Goal: Communication & Community: Connect with others

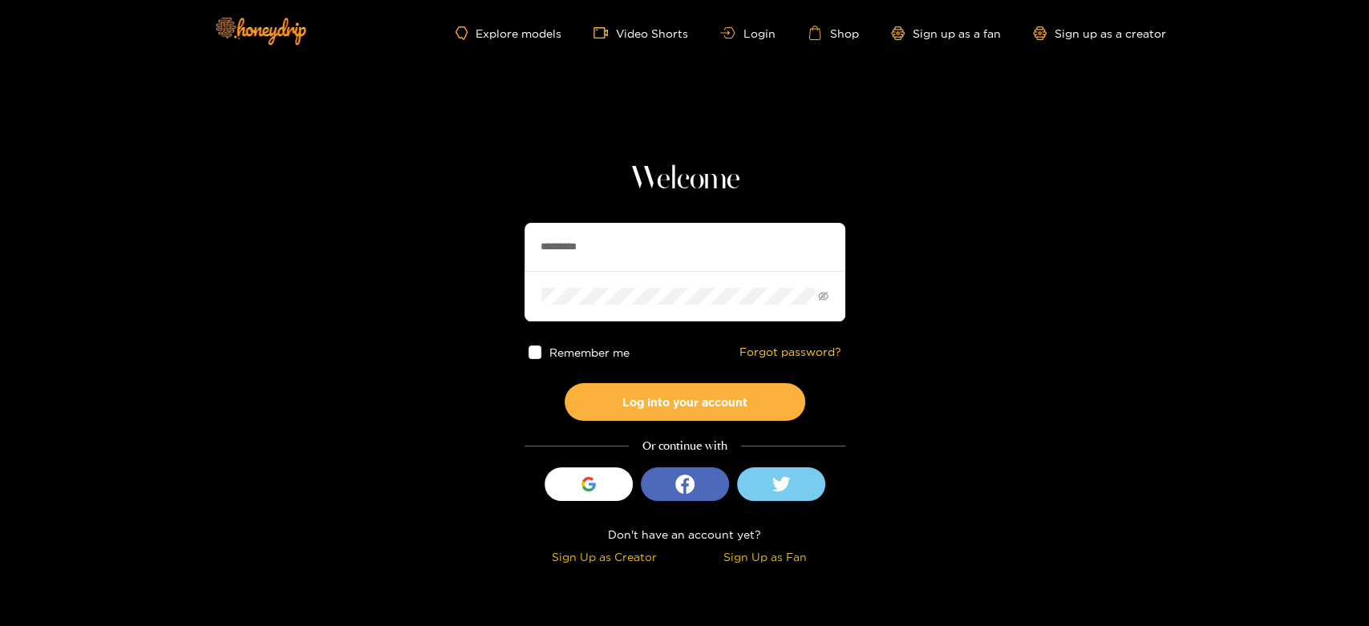
drag, startPoint x: 655, startPoint y: 254, endPoint x: 457, endPoint y: 254, distance: 198.0
click at [449, 254] on section "Welcome ********* Remember me Forgot password? Log into your account Or continu…" at bounding box center [684, 285] width 1369 height 570
paste input "*"
type input "**********"
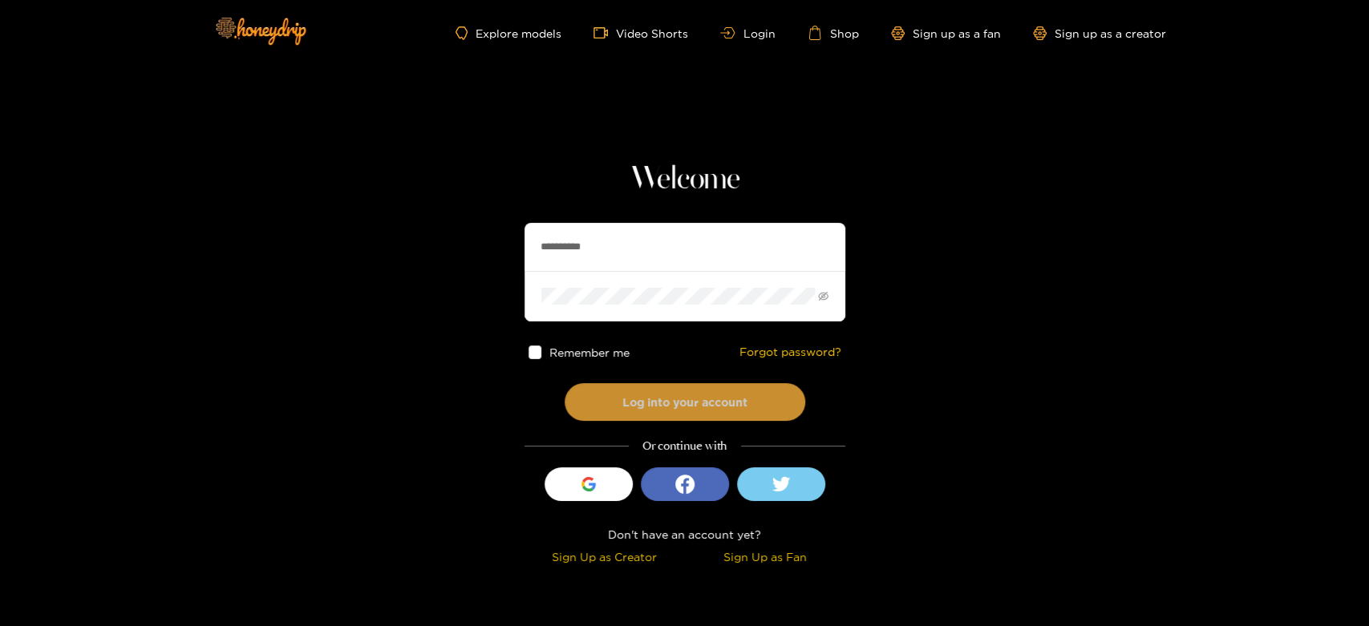
click at [680, 386] on button "Log into your account" at bounding box center [684, 402] width 241 height 38
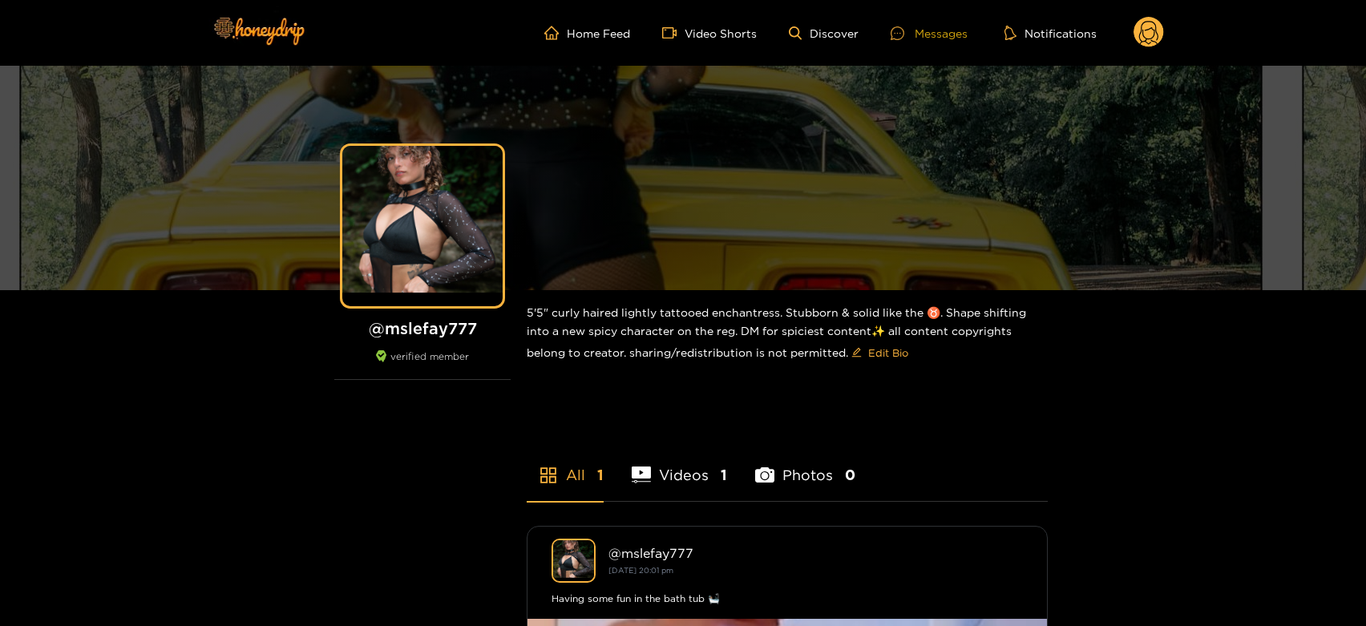
click at [943, 35] on div "Messages" at bounding box center [929, 33] width 77 height 18
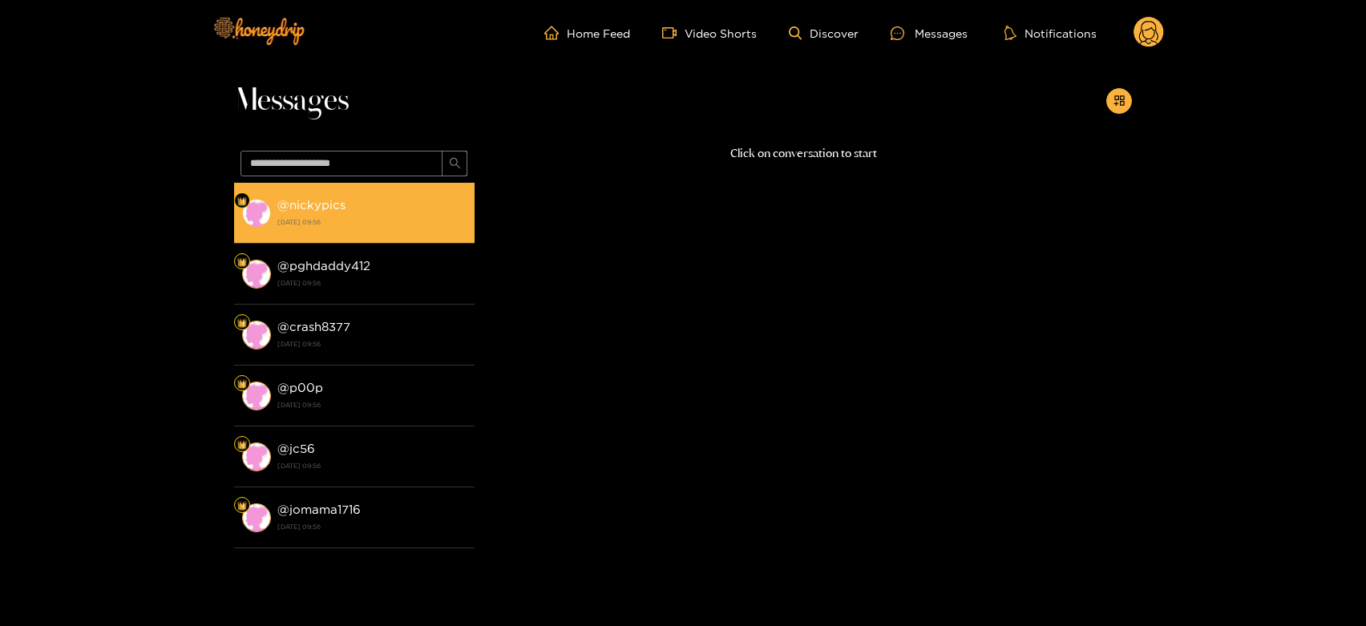
click at [358, 208] on div "@ nickypics [DATE] 09:56" at bounding box center [371, 213] width 189 height 36
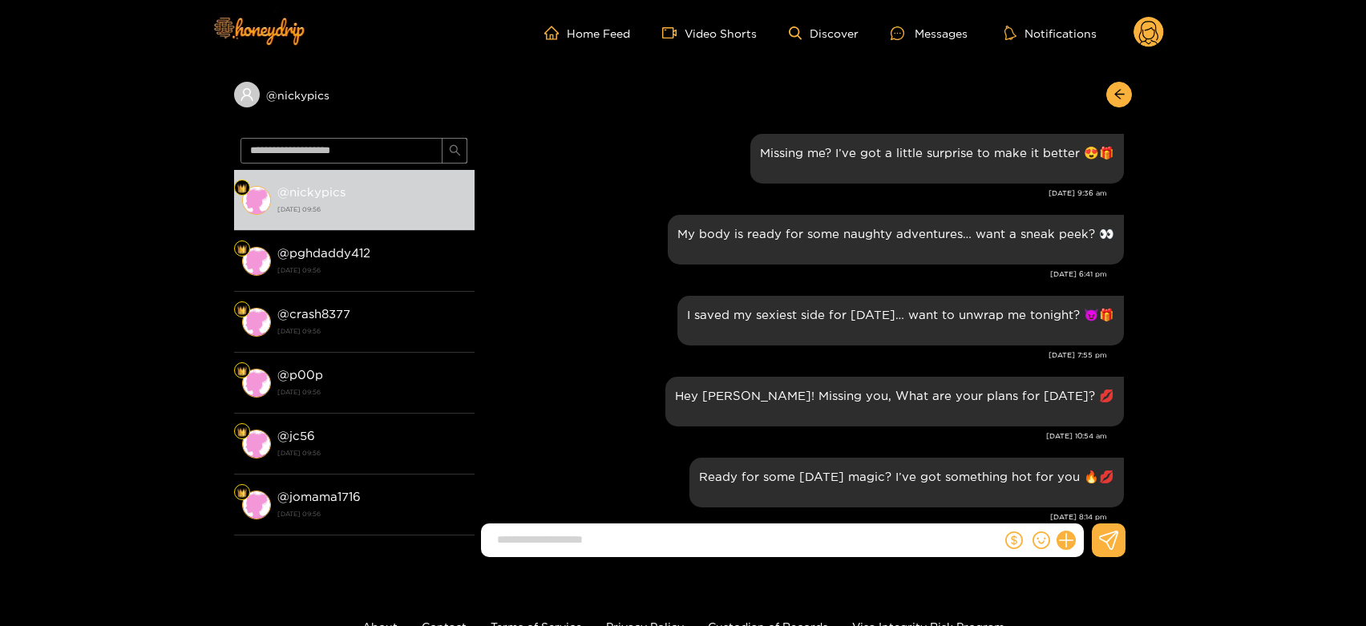
scroll to position [1321, 0]
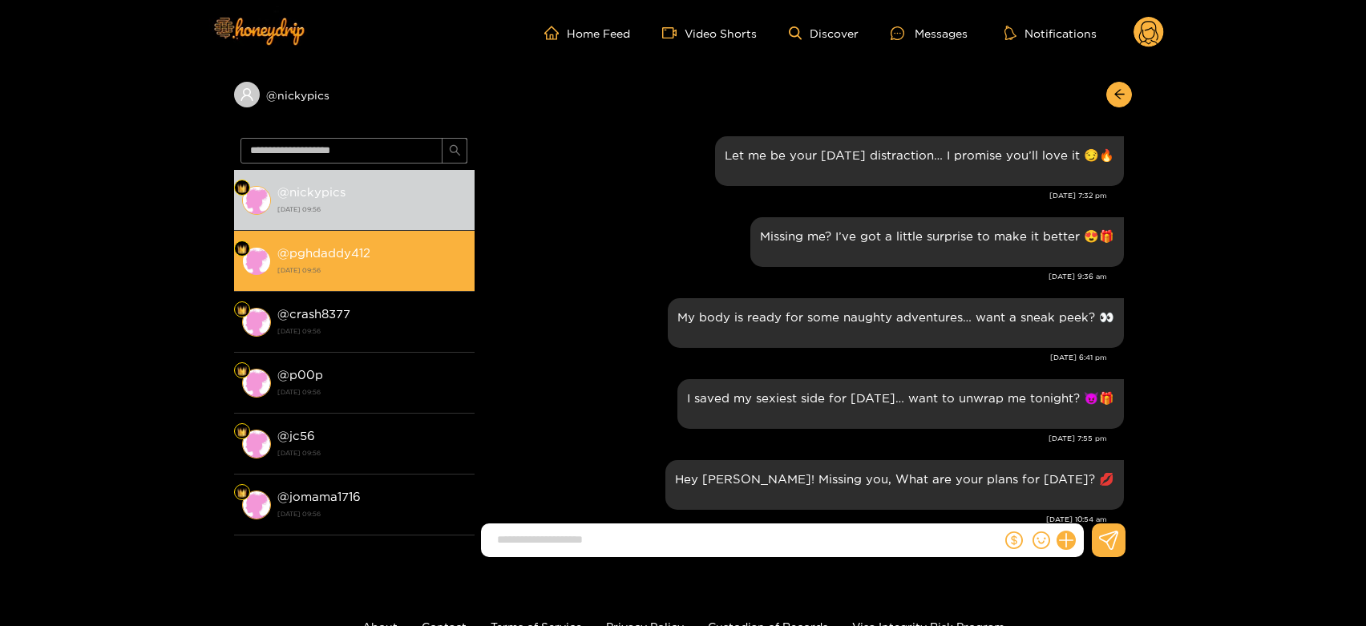
click at [411, 261] on div "@ pghdaddy412 [DATE] 09:56" at bounding box center [371, 261] width 189 height 36
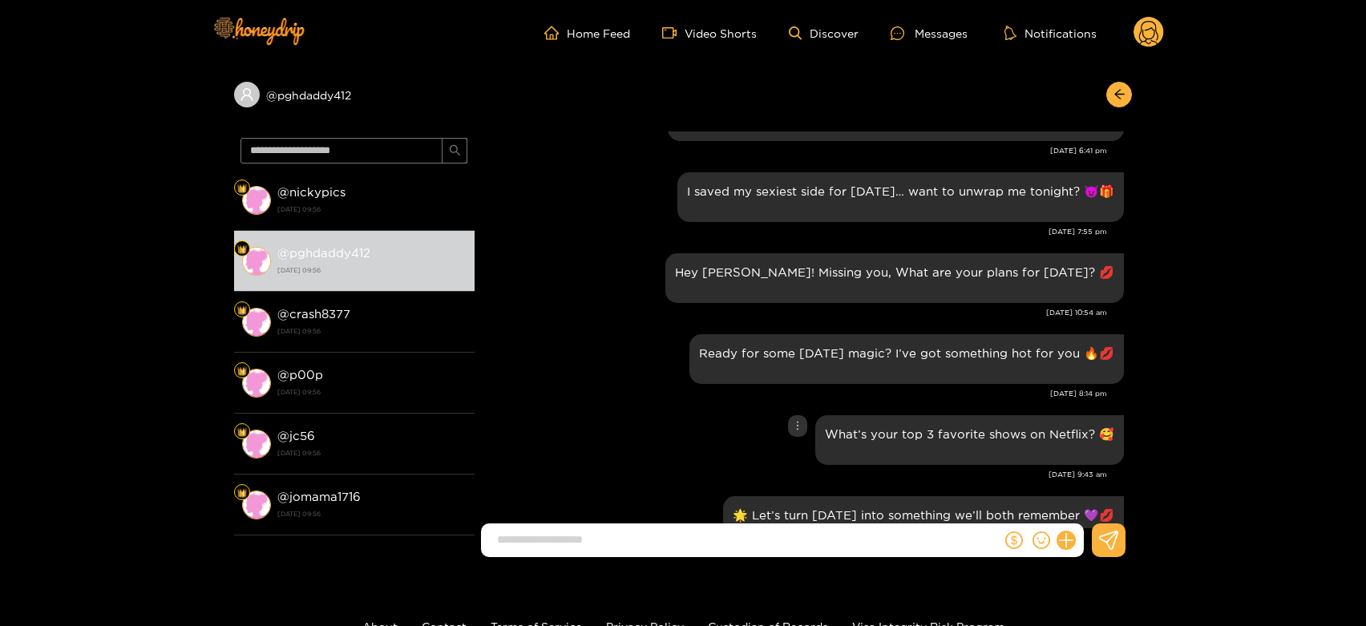
scroll to position [1500, 0]
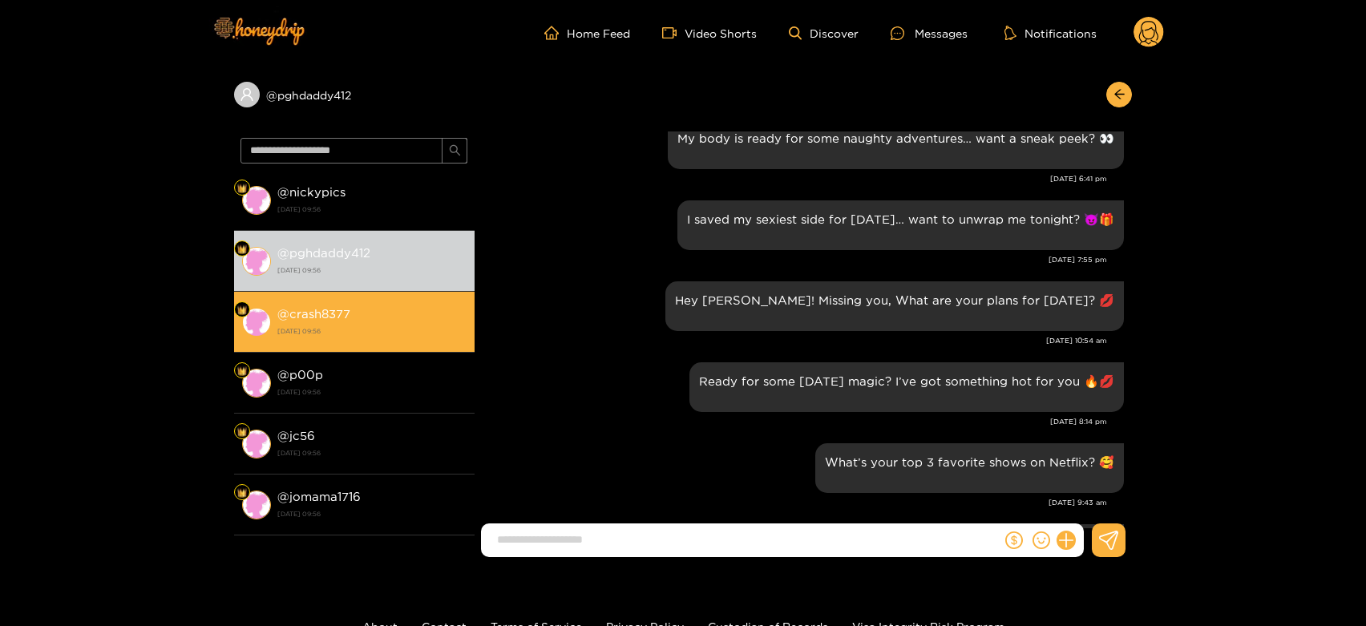
click at [350, 312] on strong "@ crash8377" at bounding box center [313, 314] width 73 height 14
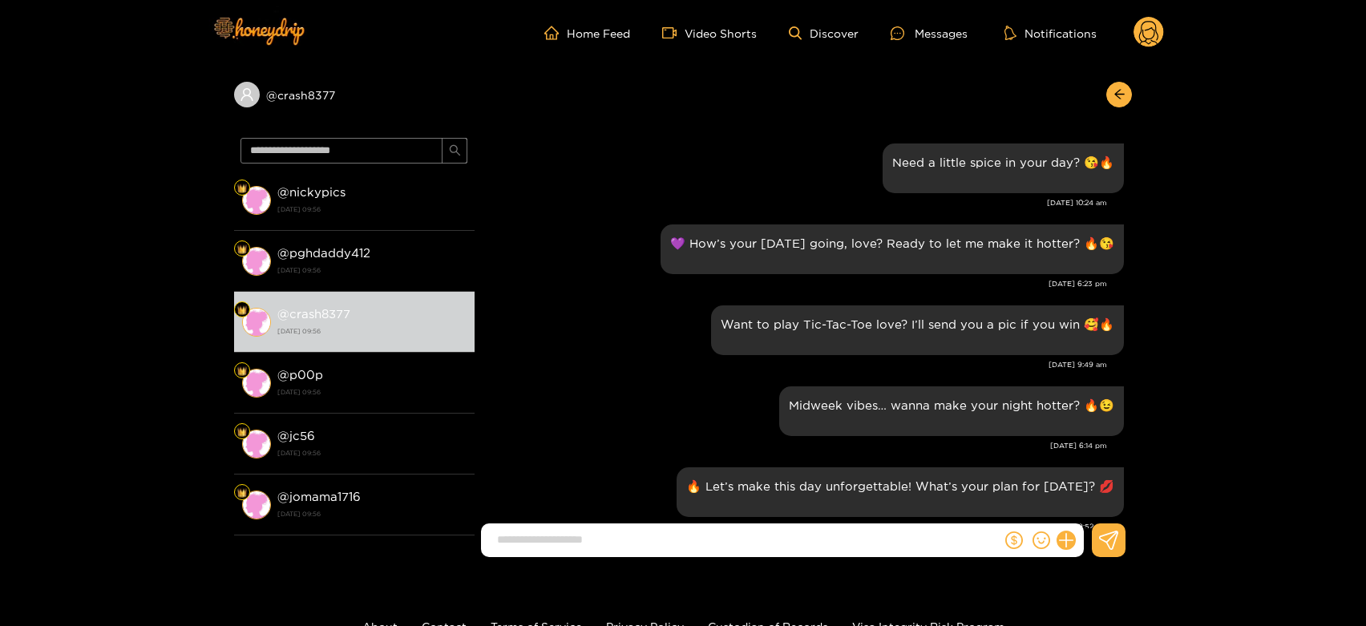
scroll to position [1678, 0]
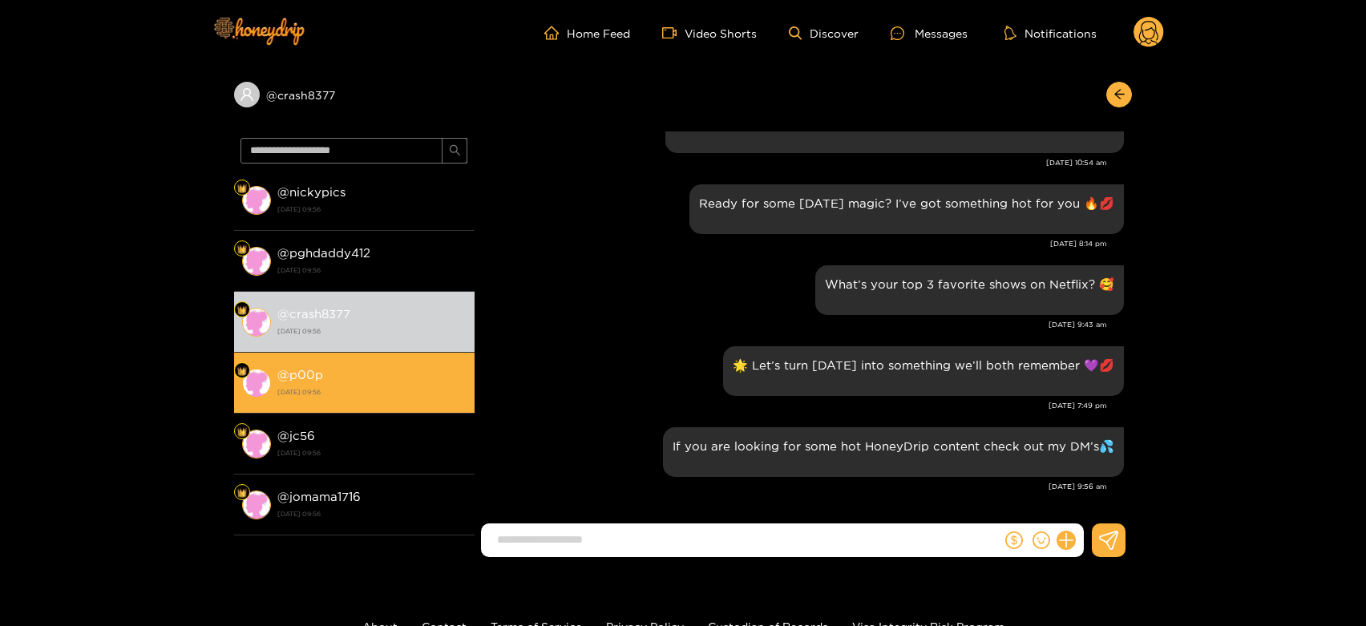
click at [363, 376] on div "@ p00p [DATE] 09:56" at bounding box center [371, 383] width 189 height 36
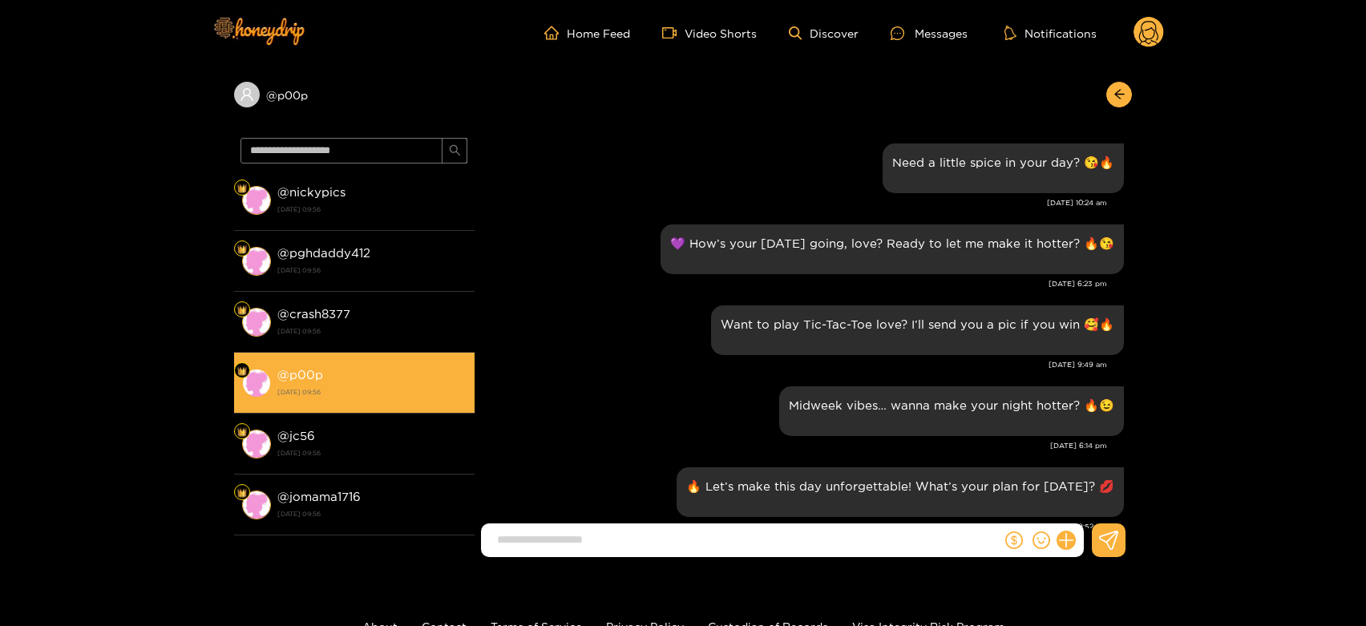
scroll to position [1678, 0]
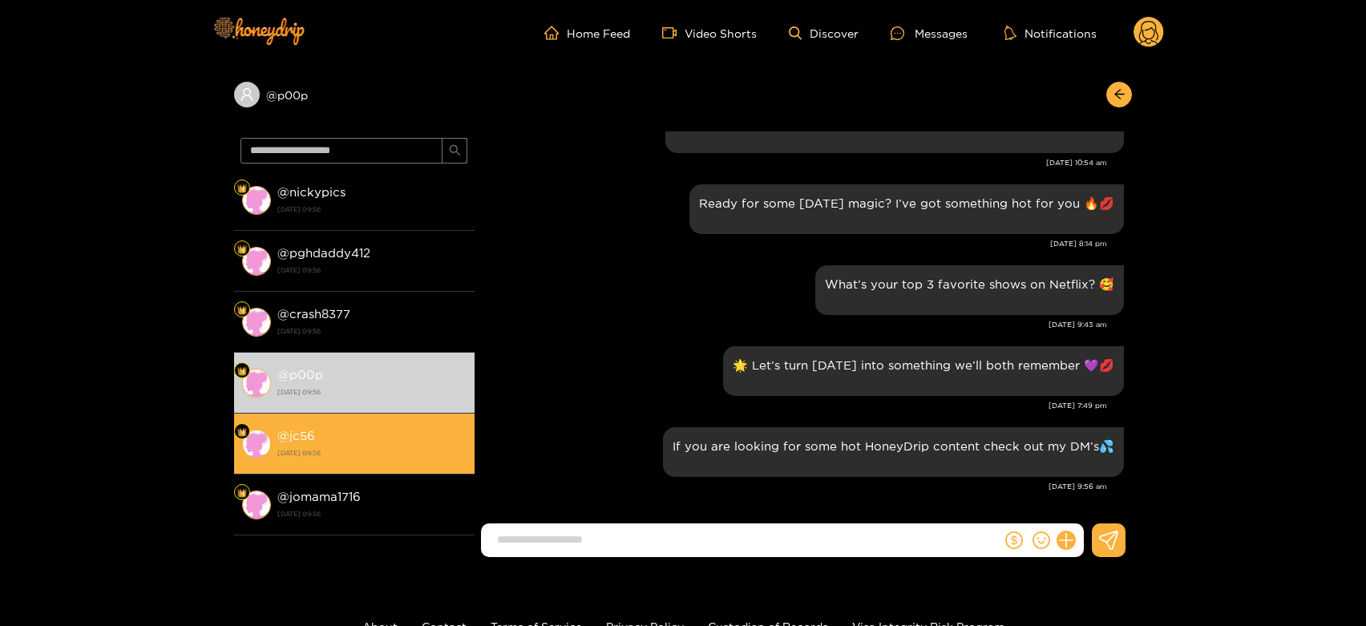
click at [356, 458] on strong "[DATE] 09:56" at bounding box center [371, 453] width 189 height 14
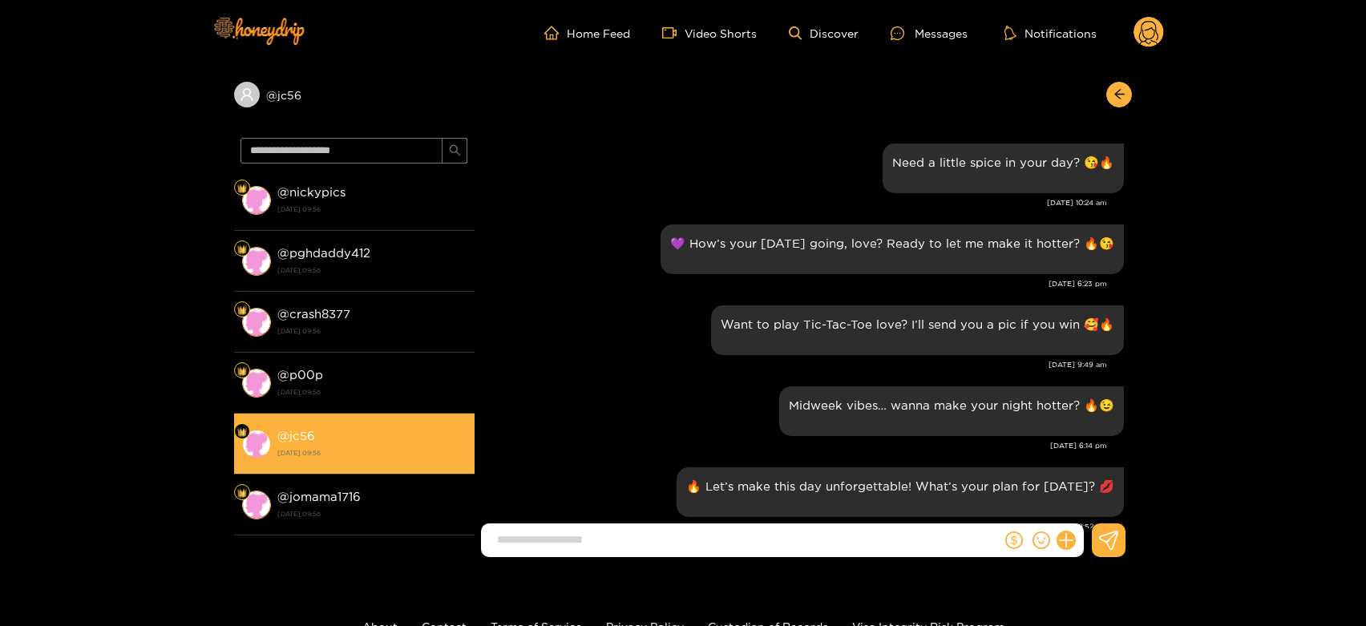
scroll to position [1678, 0]
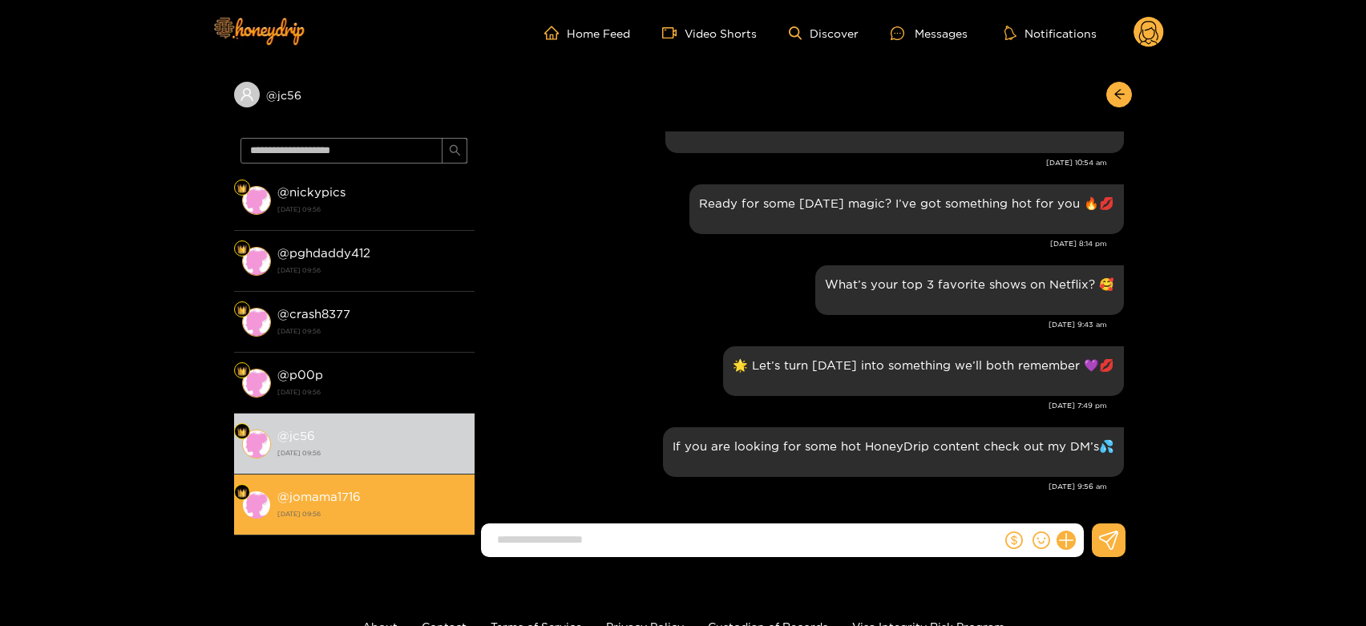
click at [372, 483] on li "@ jomama1716 [DATE] 09:56" at bounding box center [354, 505] width 241 height 61
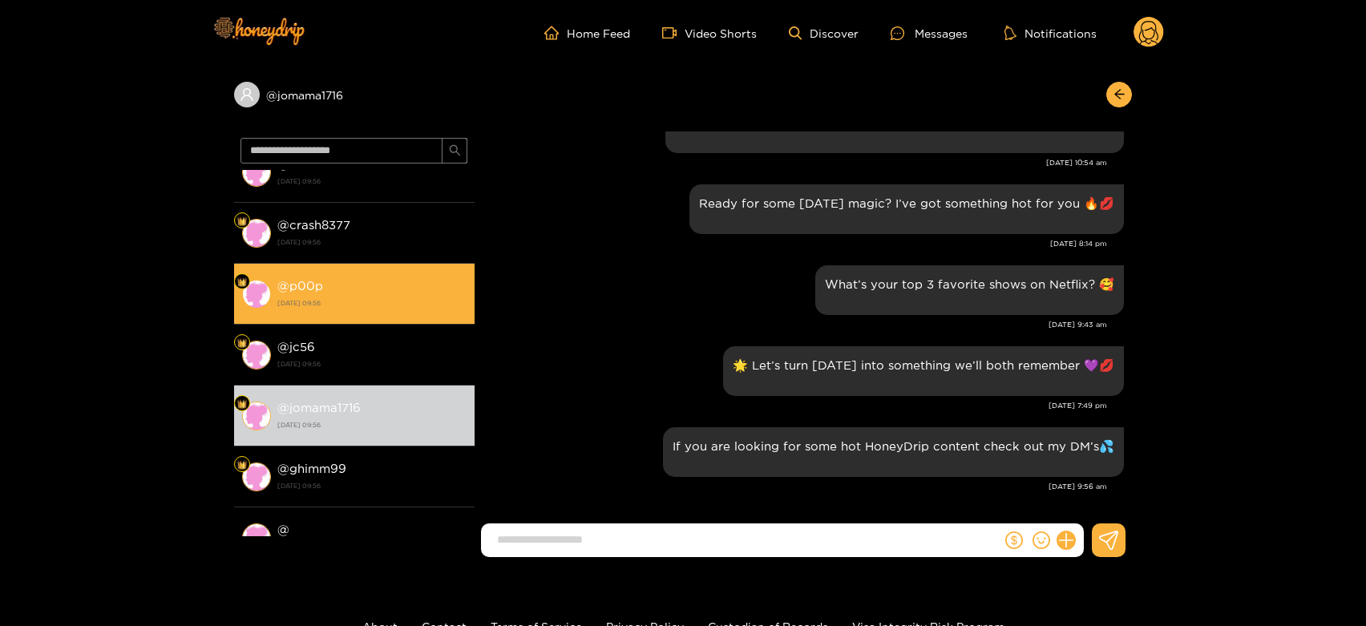
scroll to position [178, 0]
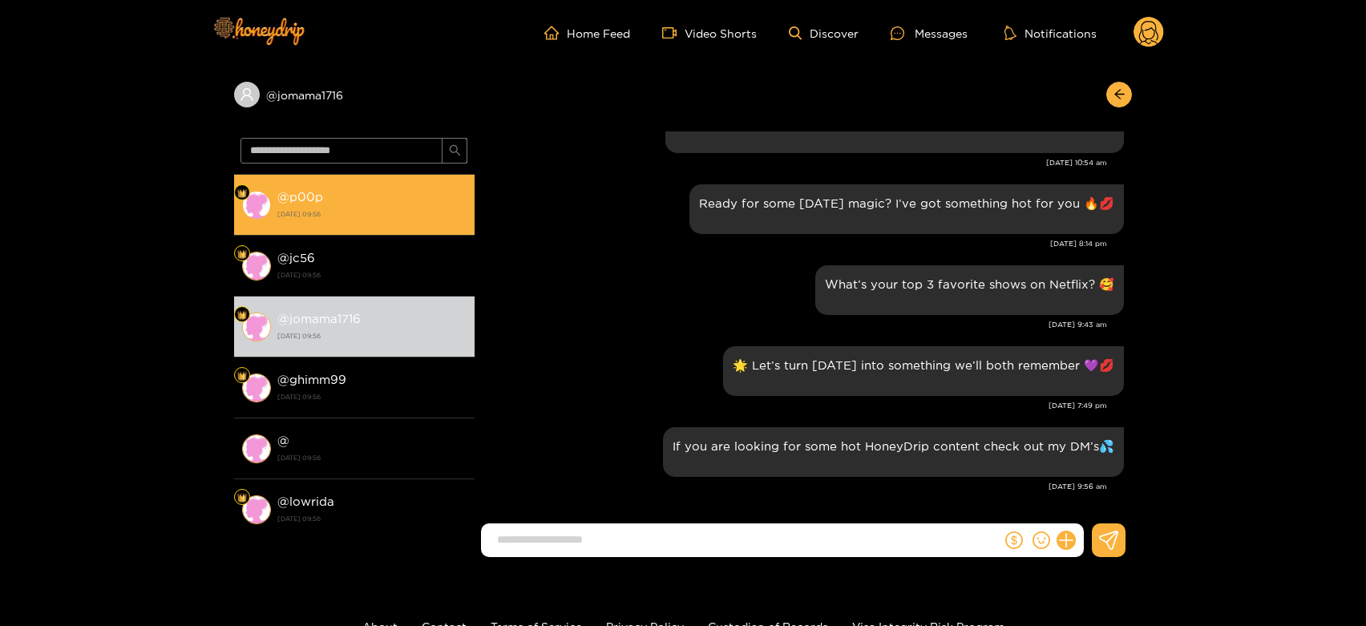
click at [378, 385] on div "@ ghimm99 [DATE] 09:56" at bounding box center [371, 388] width 189 height 36
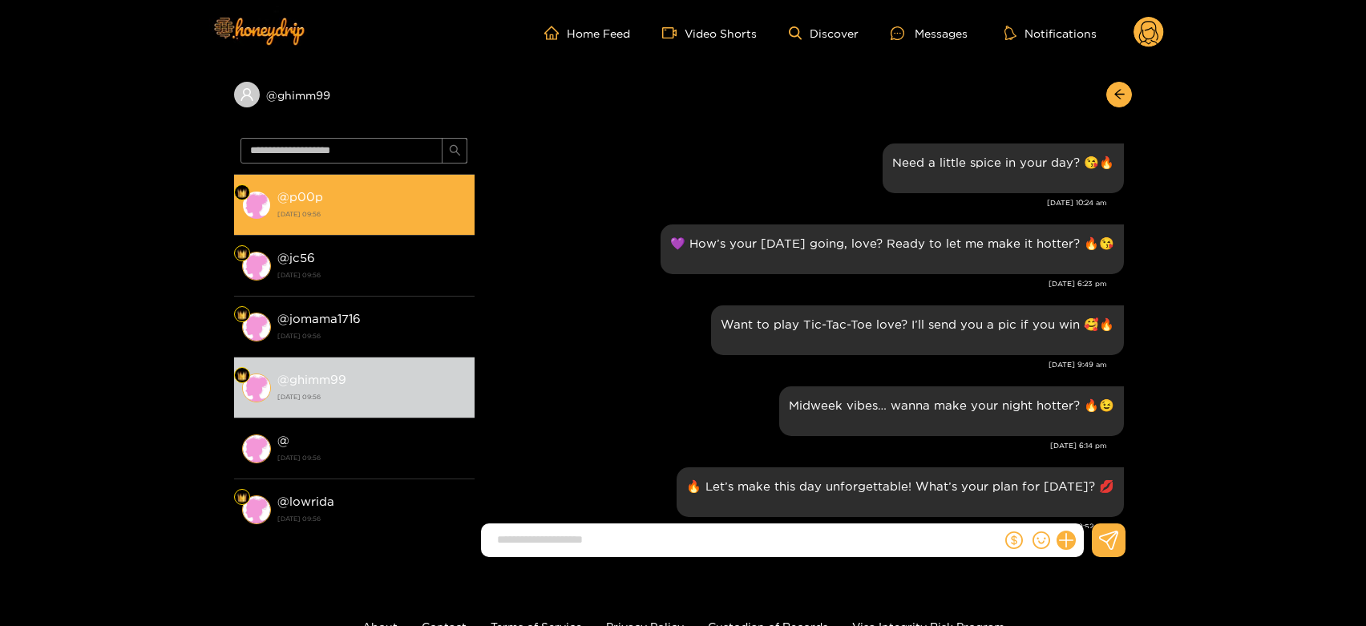
scroll to position [1678, 0]
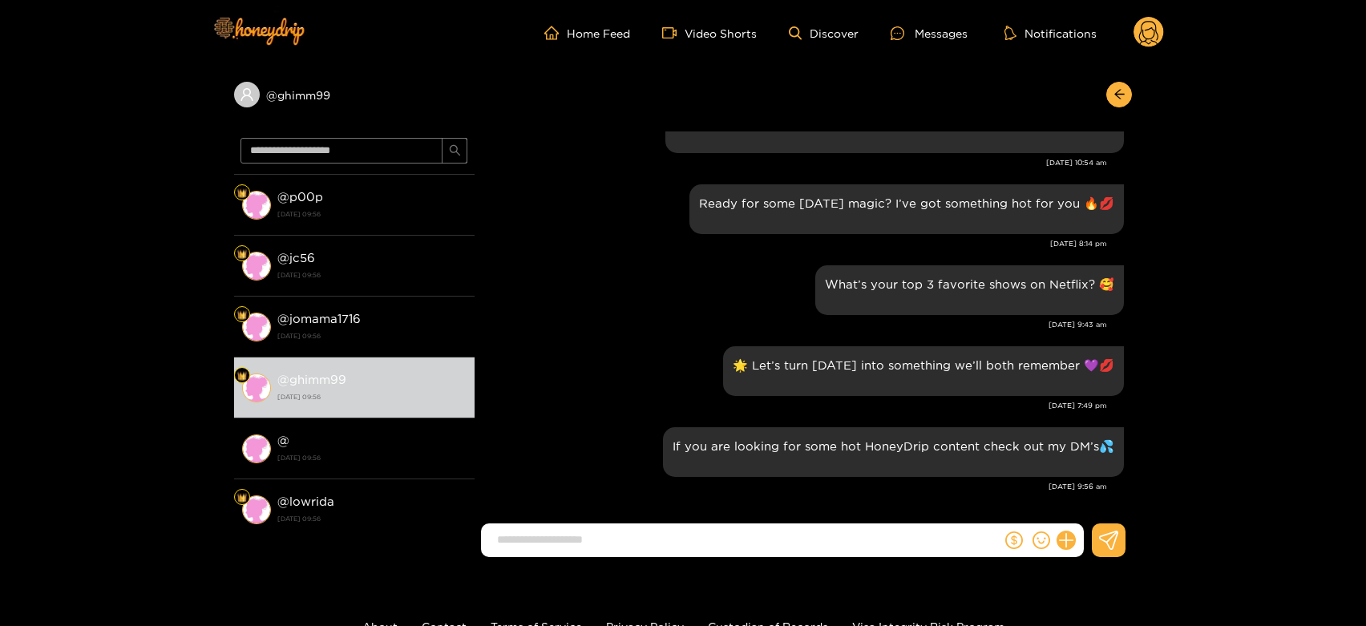
click at [1151, 37] on circle at bounding box center [1149, 32] width 30 height 30
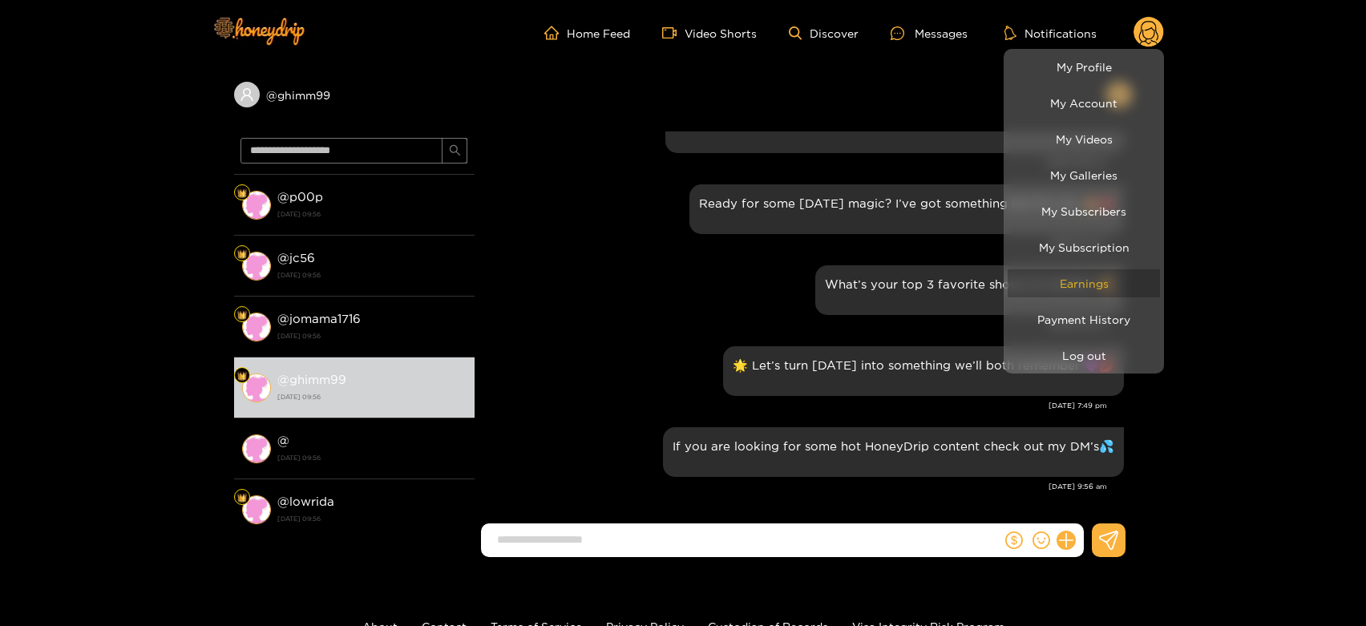
click at [1086, 280] on link "Earnings" at bounding box center [1084, 283] width 152 height 28
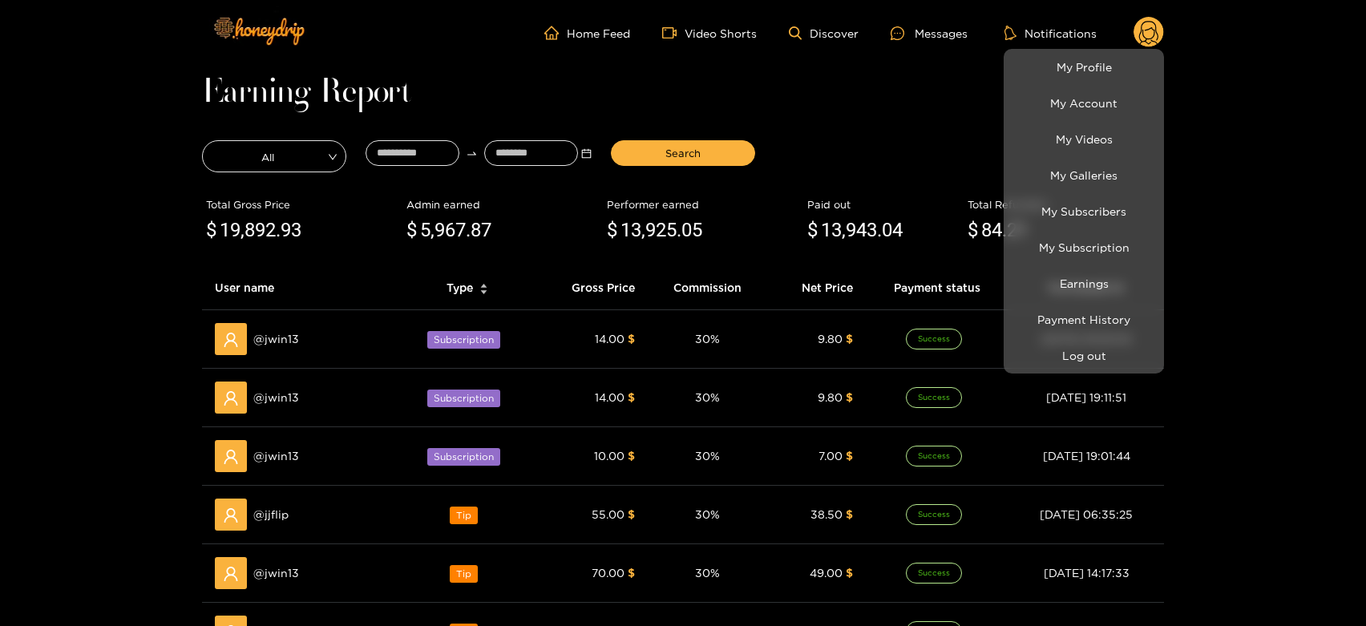
click at [268, 508] on div at bounding box center [683, 313] width 1366 height 626
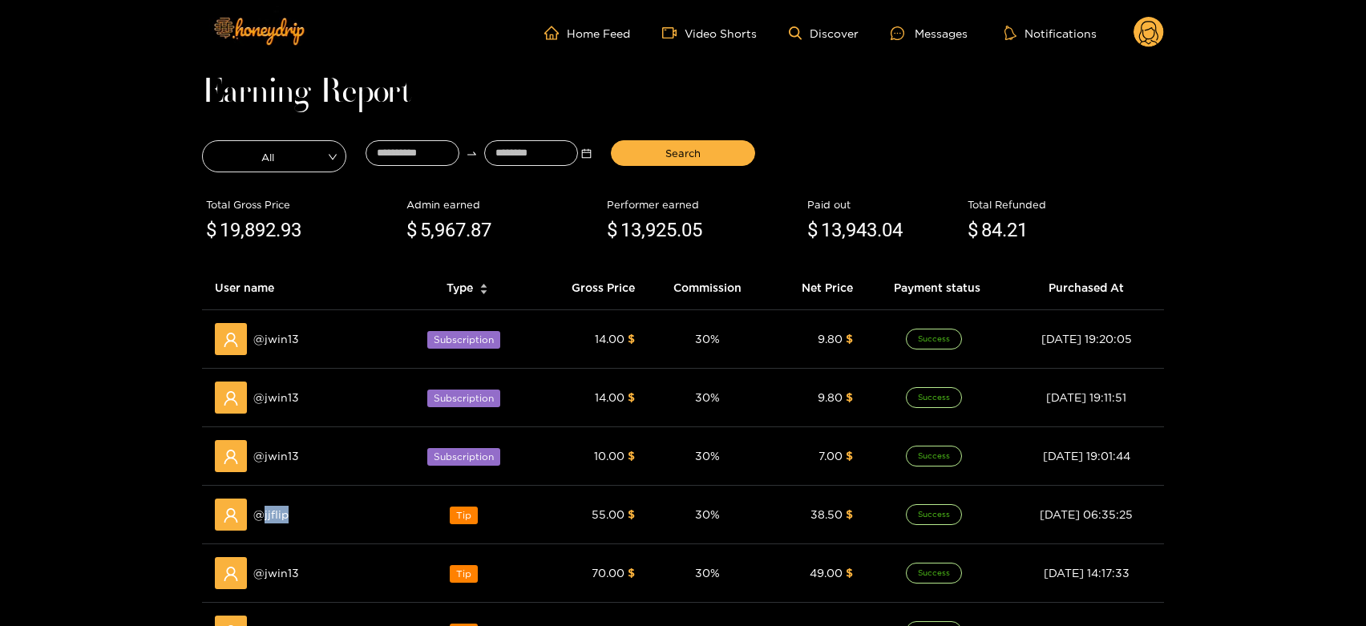
click at [268, 508] on span "@ jjflip" at bounding box center [270, 515] width 35 height 18
copy span "jjflip"
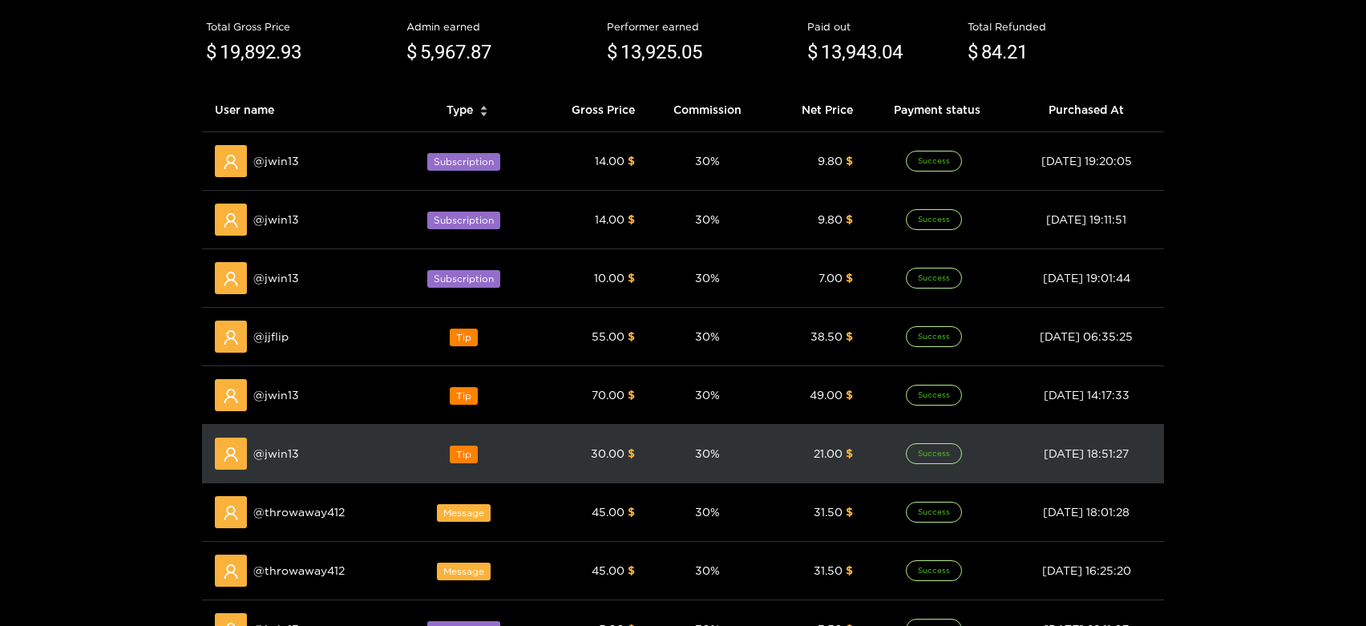
click at [281, 426] on td "@ jwin13" at bounding box center [301, 454] width 198 height 59
copy span "jwin13"
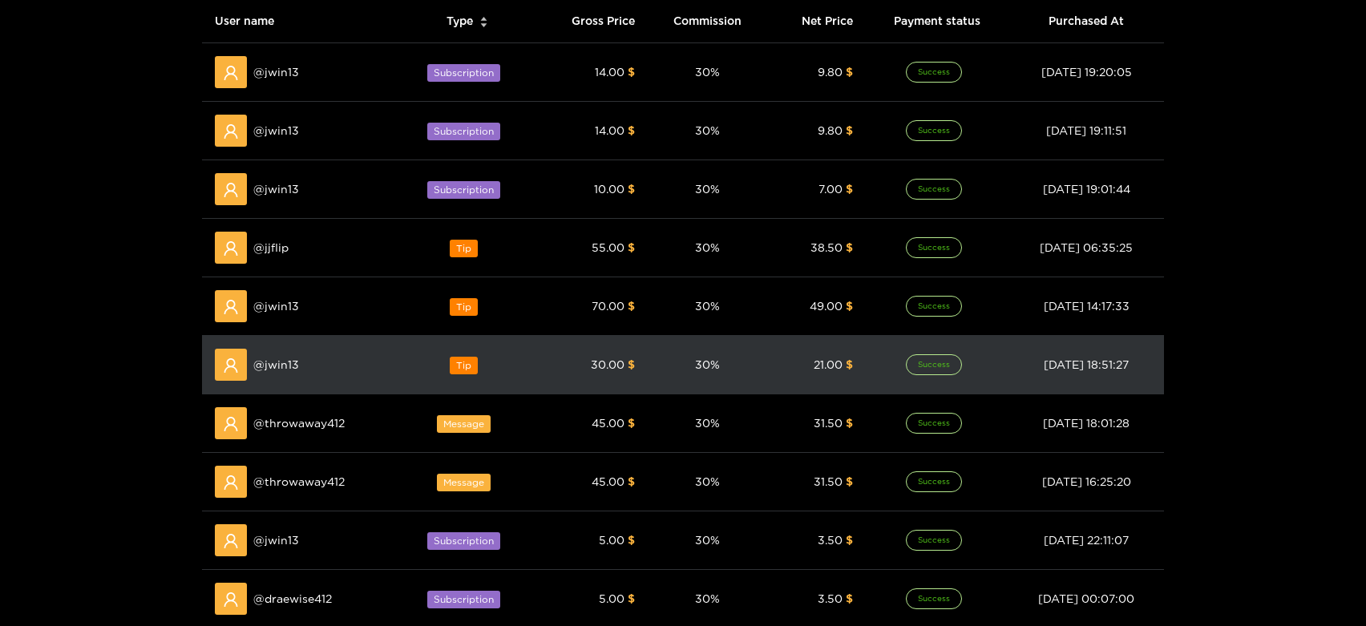
click at [281, 426] on span "@ throwaway412" at bounding box center [298, 424] width 91 height 18
copy span "throwaway412"
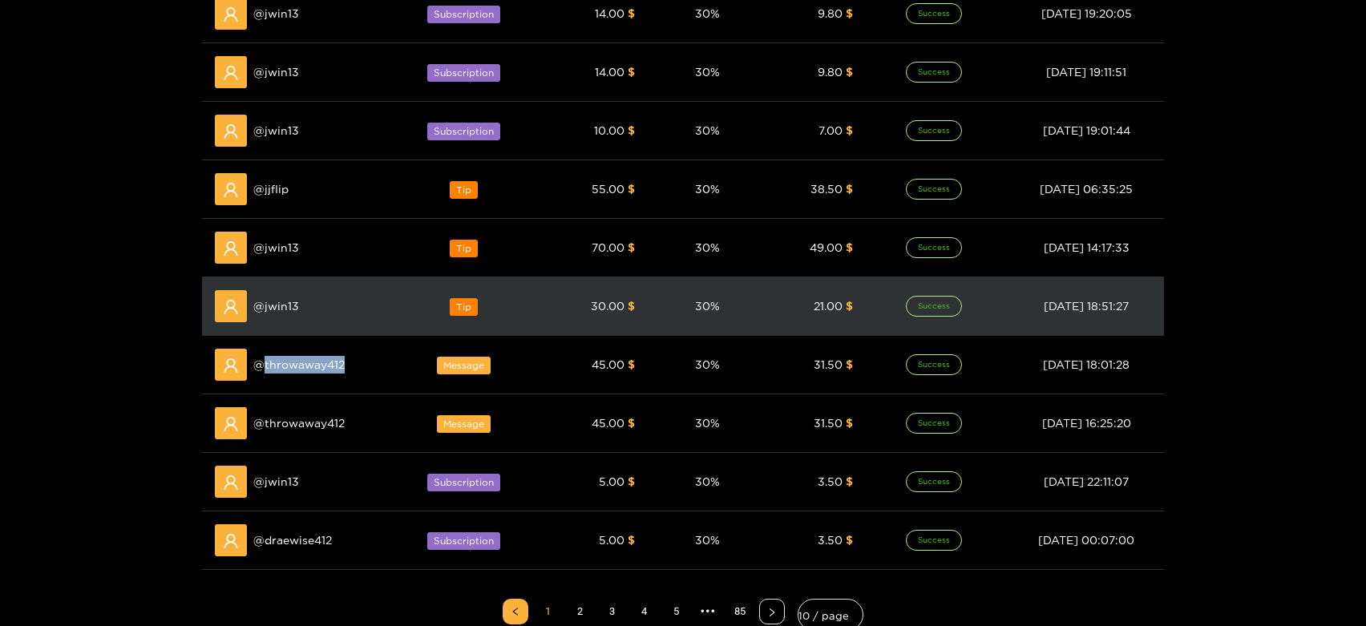
scroll to position [356, 0]
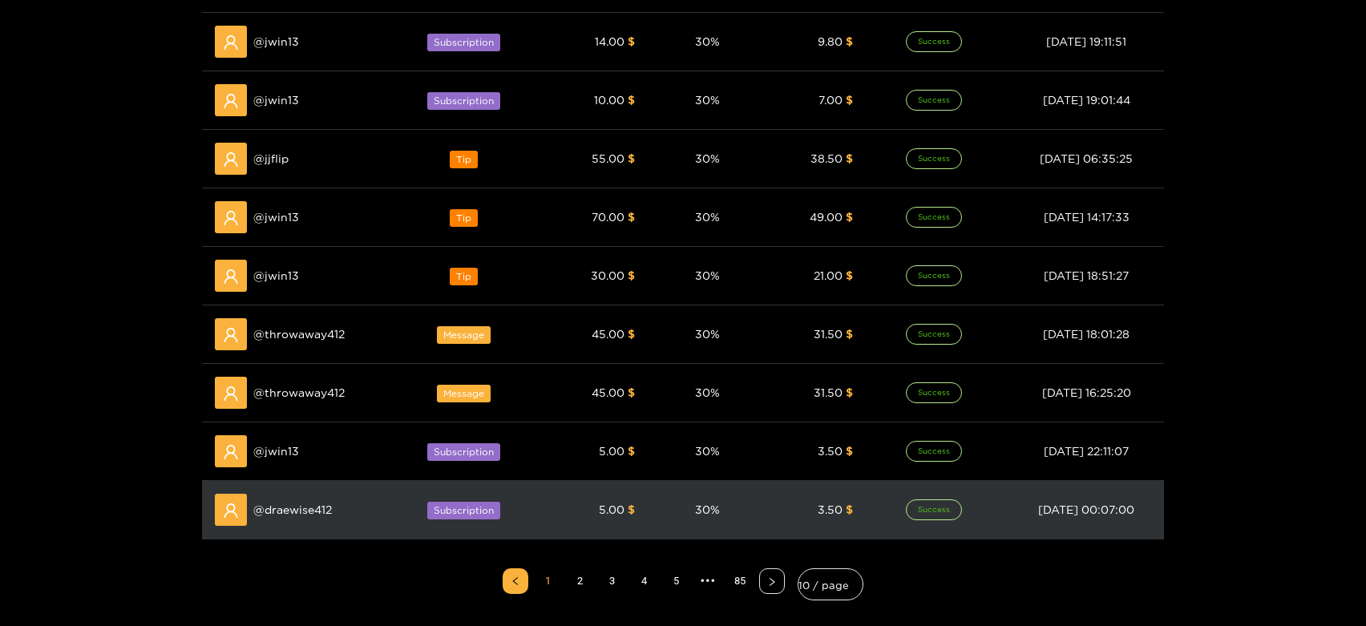
click at [284, 490] on td "@ draewise412" at bounding box center [301, 510] width 198 height 59
copy span "draewise412"
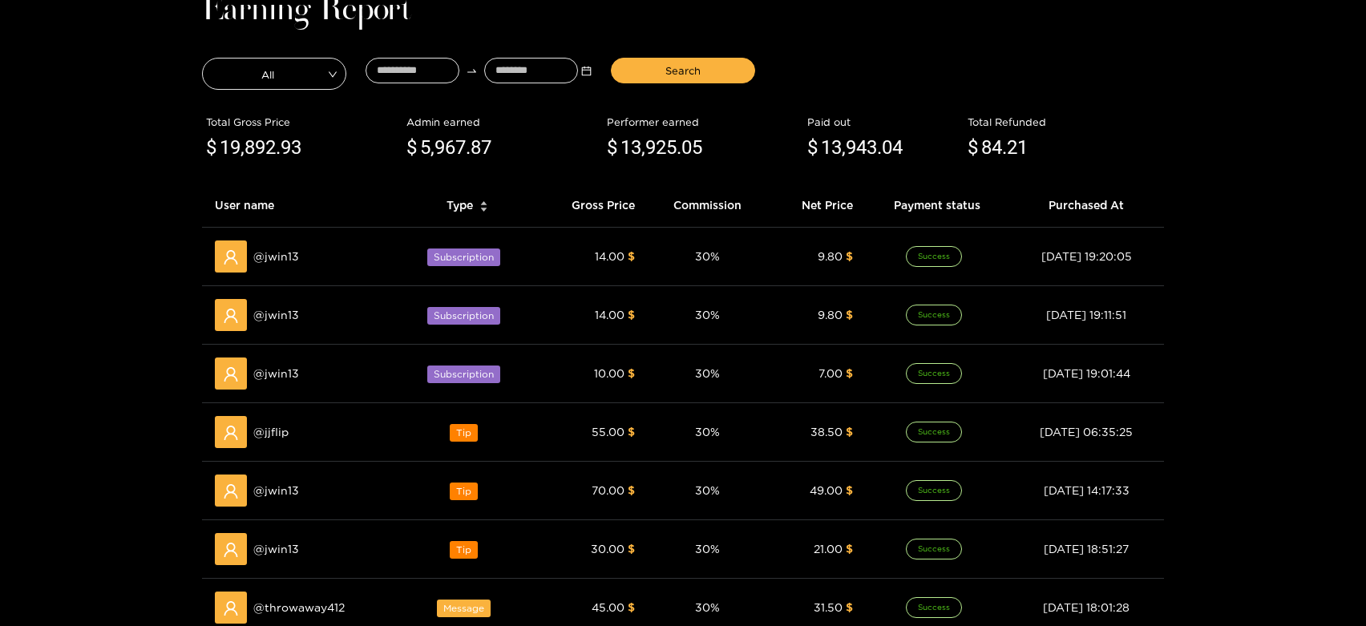
scroll to position [0, 0]
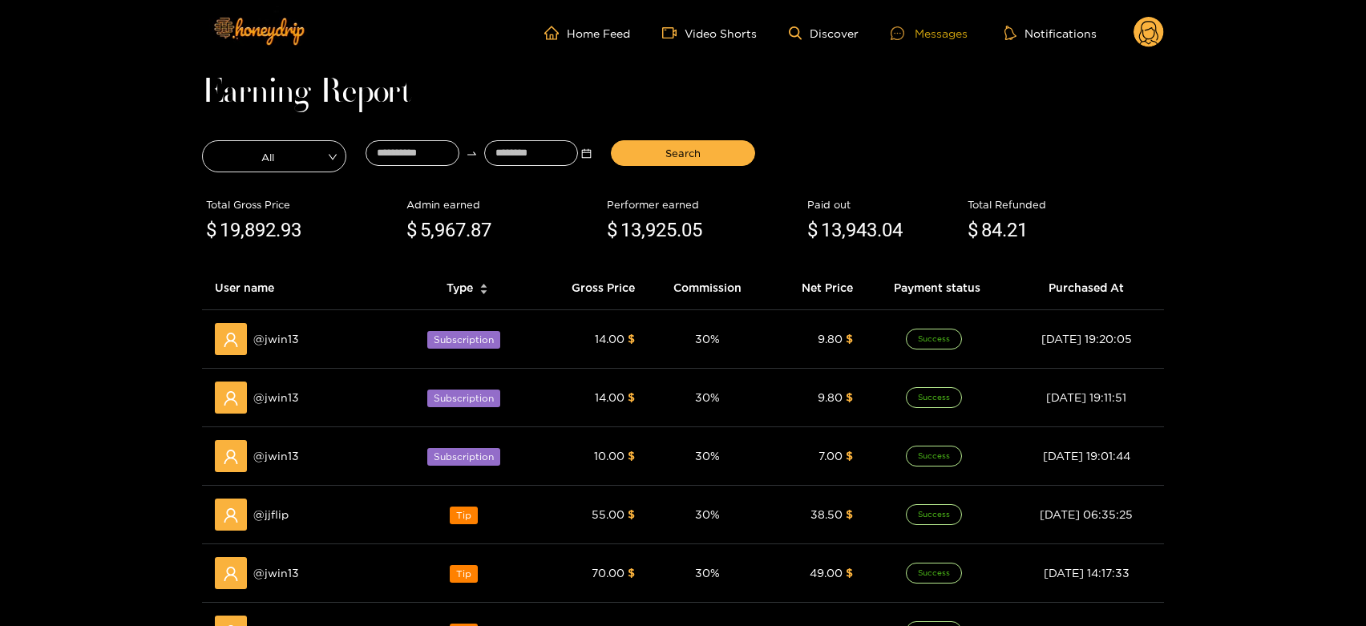
click at [965, 38] on div "Messages" at bounding box center [929, 33] width 77 height 18
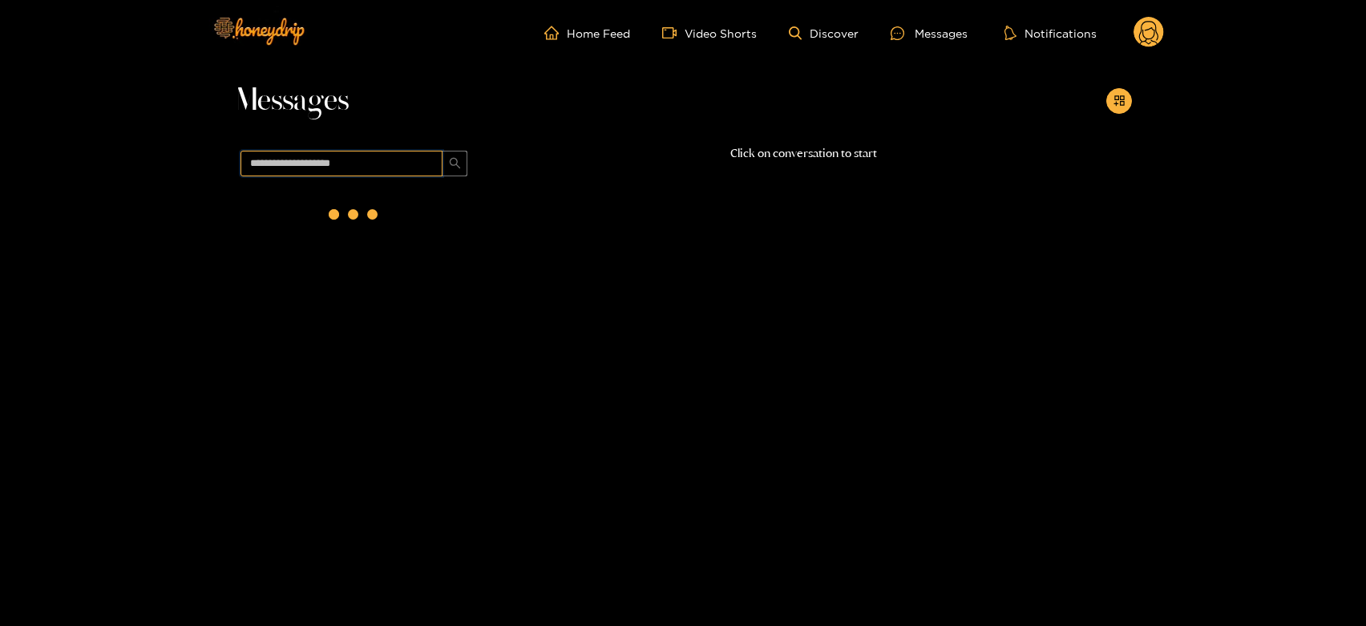
click at [276, 158] on input "text" at bounding box center [342, 164] width 202 height 26
paste input "**********"
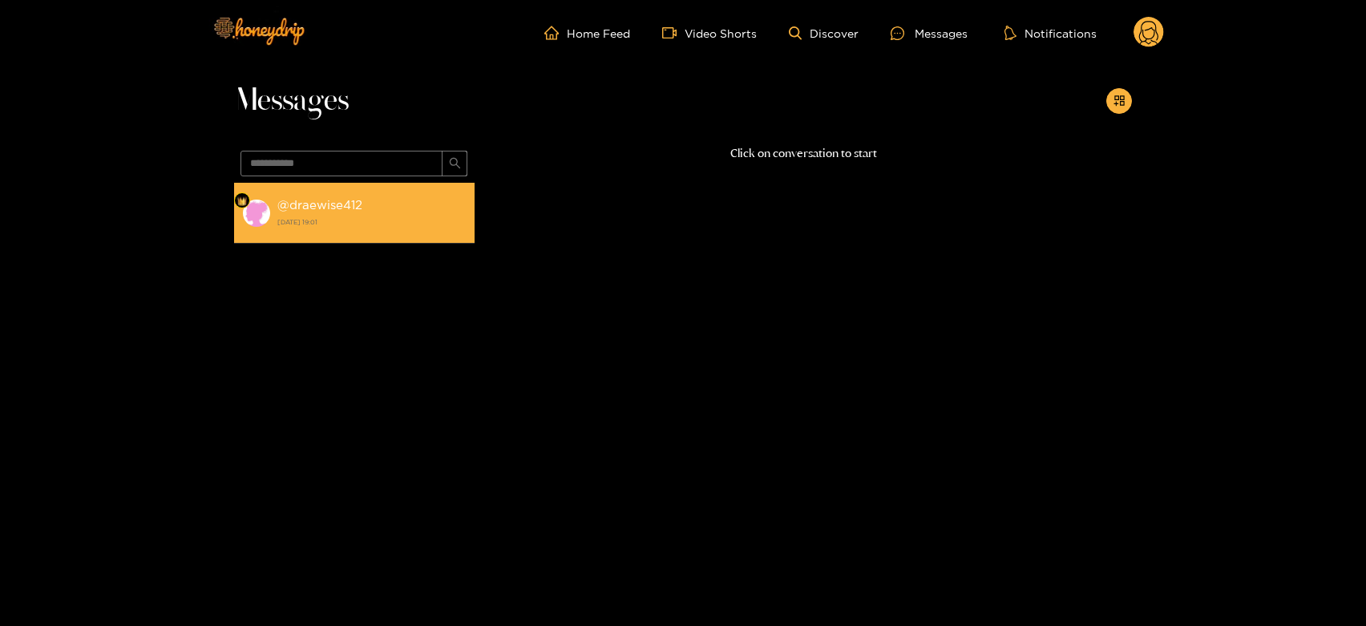
click at [275, 219] on li "@ draewise412 [DATE] 19:01" at bounding box center [354, 213] width 241 height 61
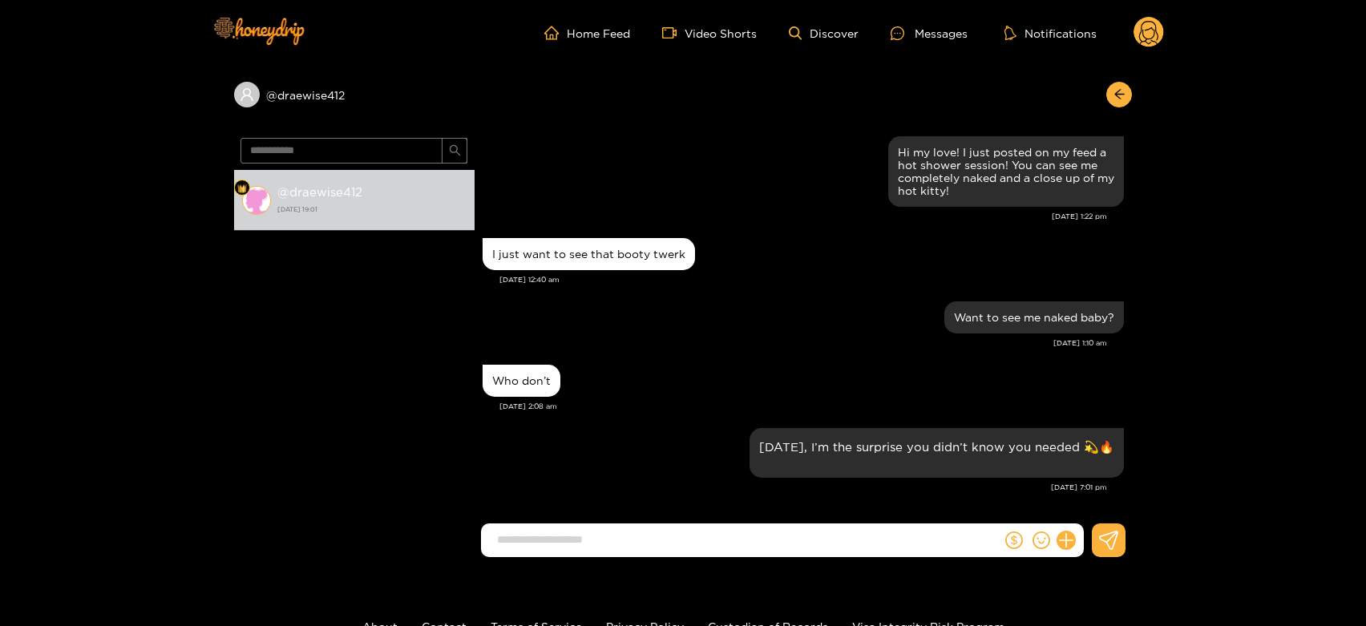
scroll to position [1669, 0]
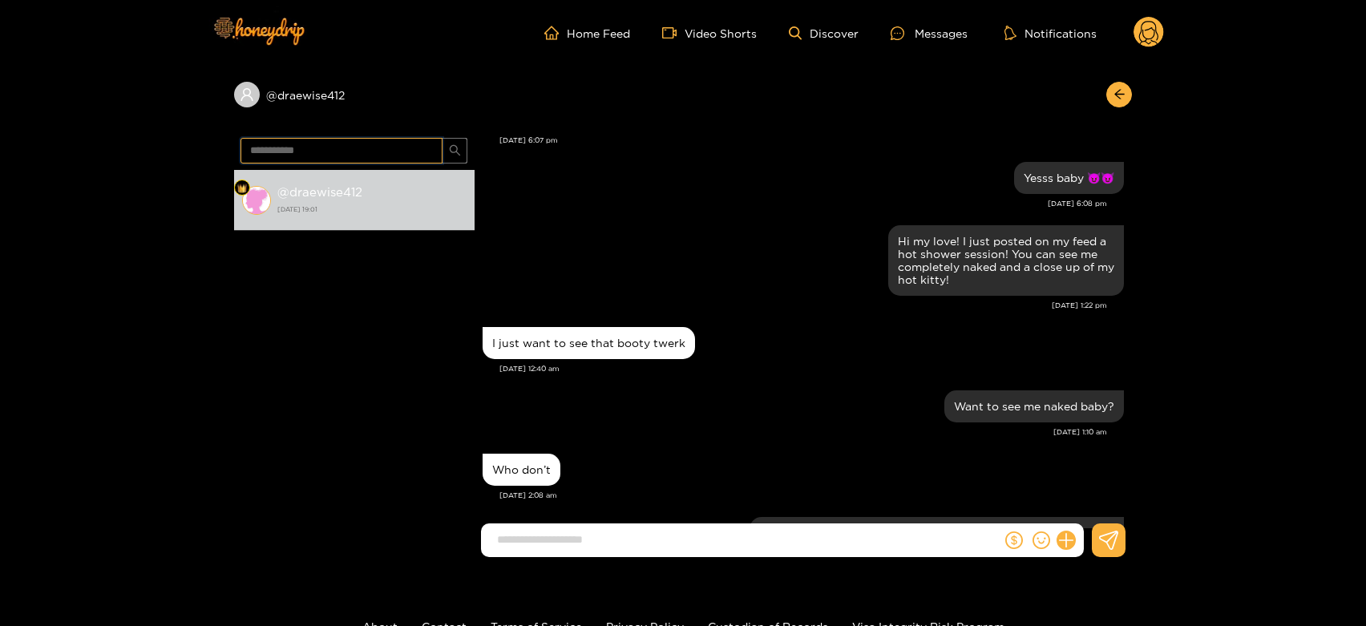
click at [331, 146] on input "**********" at bounding box center [342, 151] width 202 height 26
paste input "*"
type input "**********"
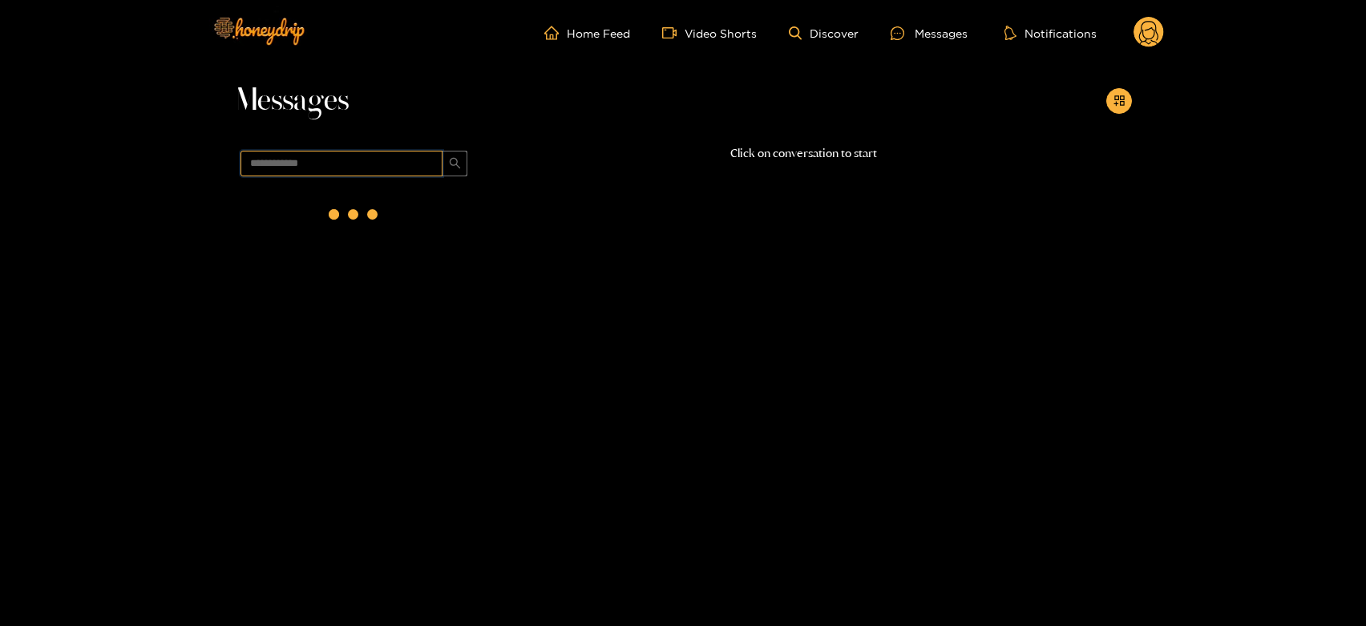
scroll to position [0, 0]
click at [375, 211] on div "@ throwaway412 [DATE] 09:56" at bounding box center [371, 213] width 189 height 36
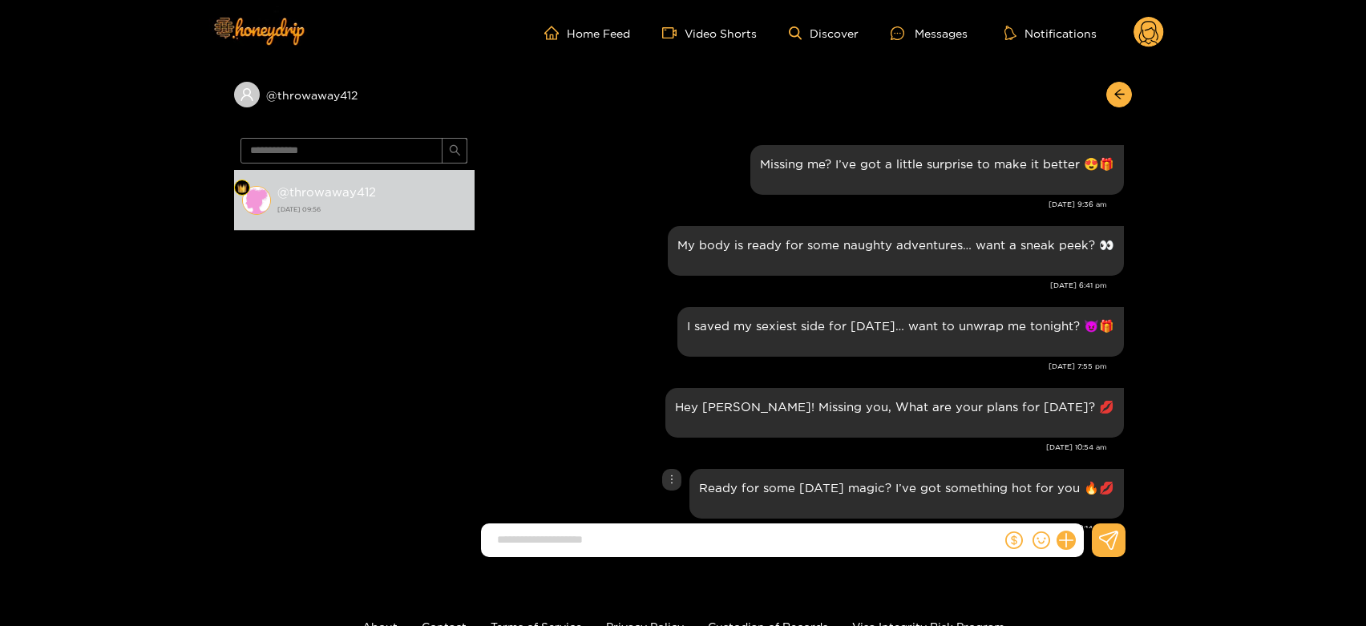
scroll to position [1503, 0]
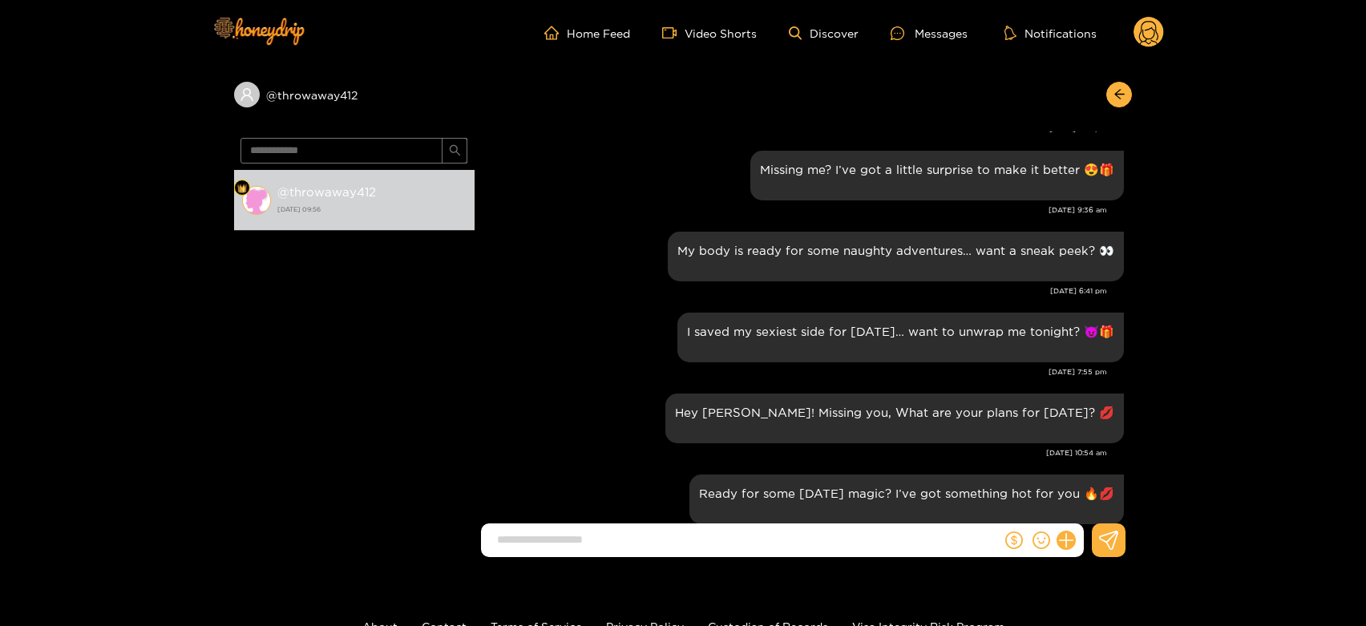
click at [1155, 38] on circle at bounding box center [1149, 32] width 30 height 30
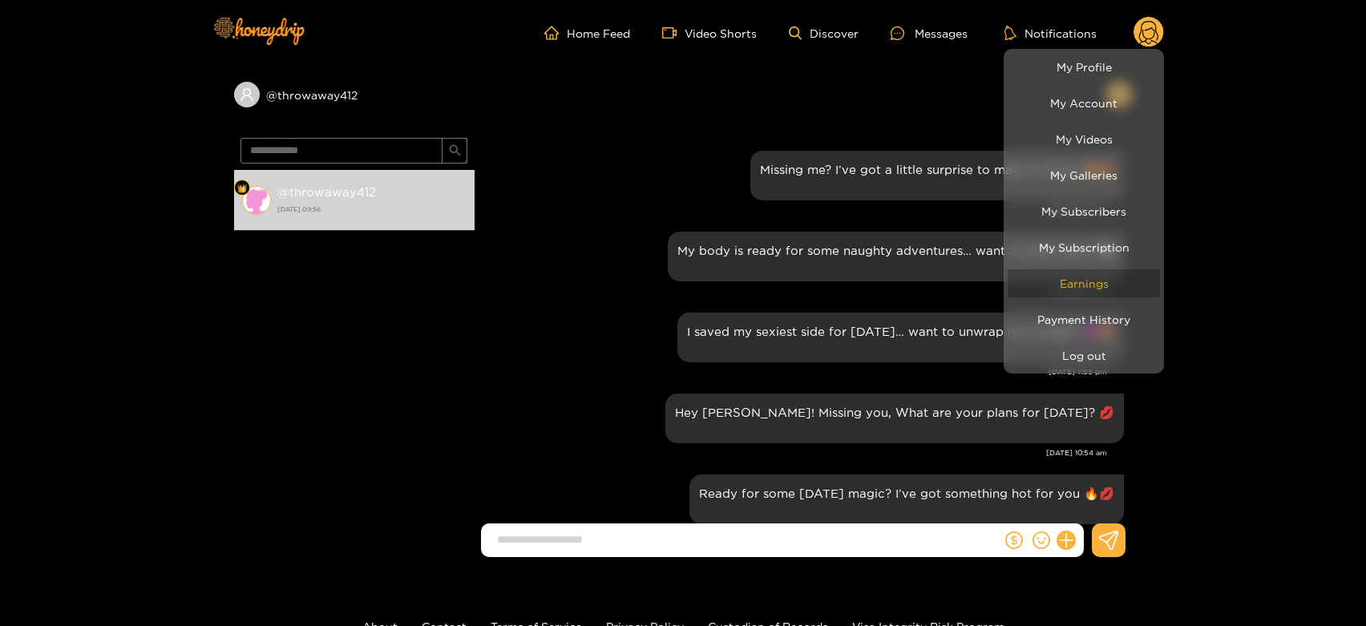
click at [1075, 290] on link "Earnings" at bounding box center [1084, 283] width 152 height 28
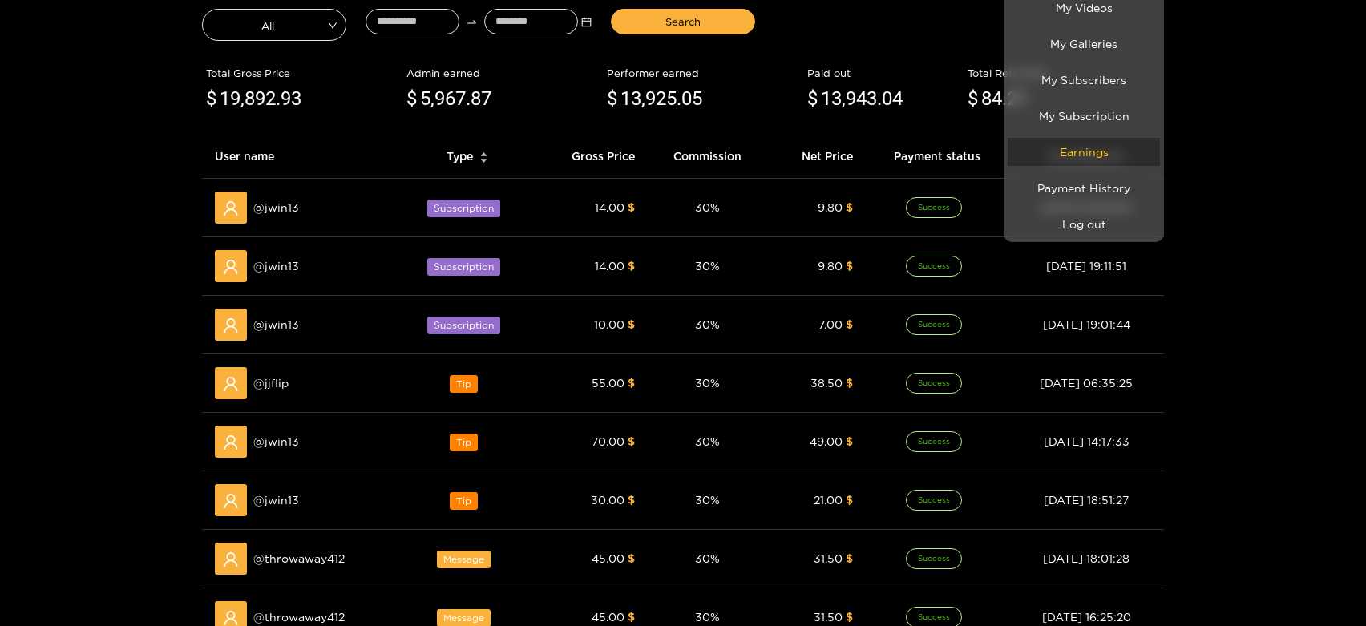
scroll to position [267, 0]
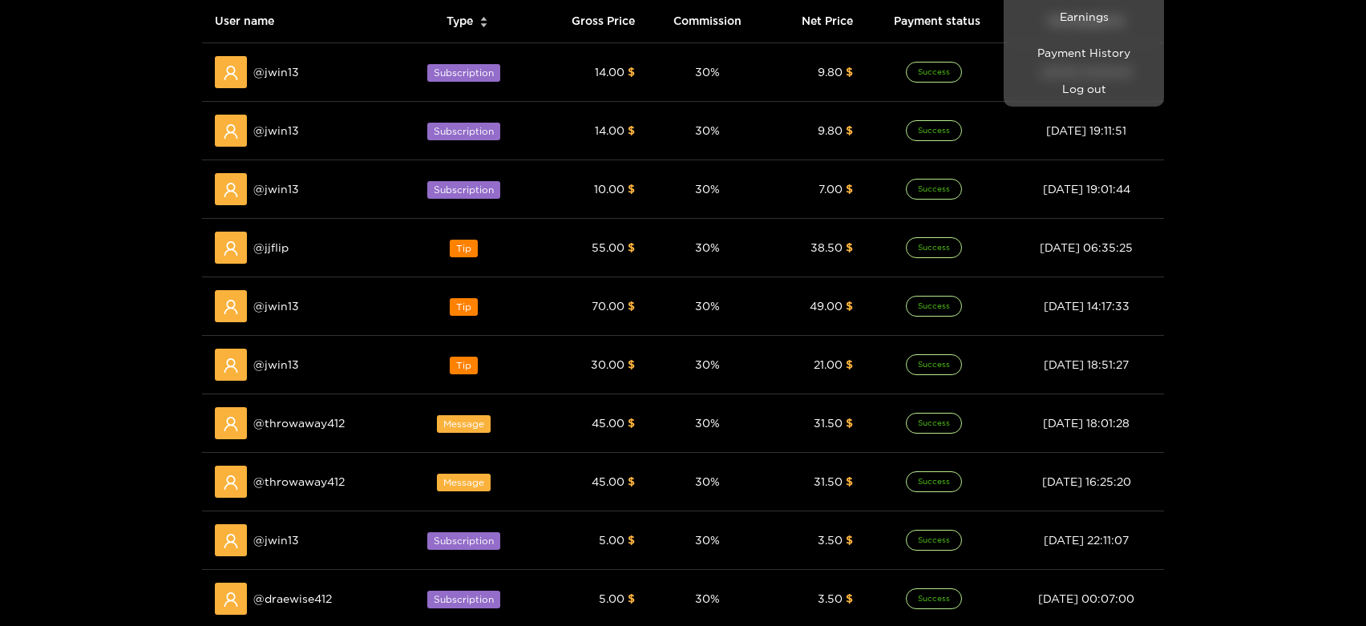
click at [281, 249] on div at bounding box center [683, 313] width 1366 height 626
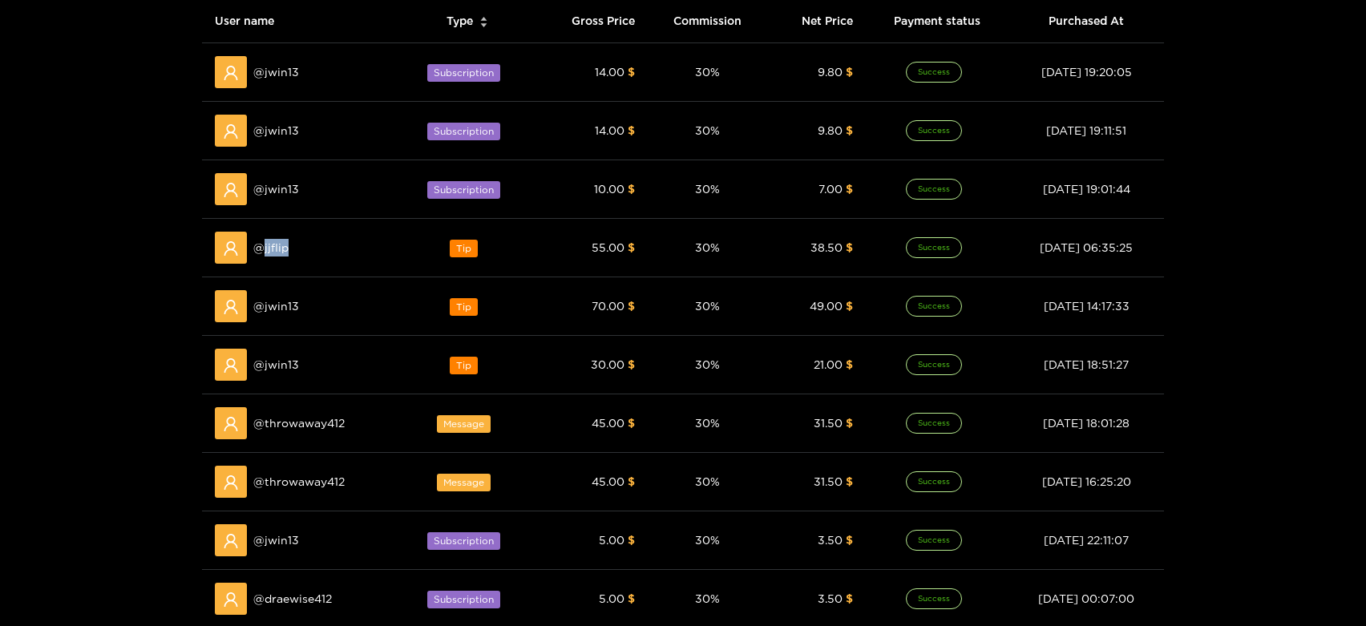
click at [281, 249] on span "@ jjflip" at bounding box center [270, 248] width 35 height 18
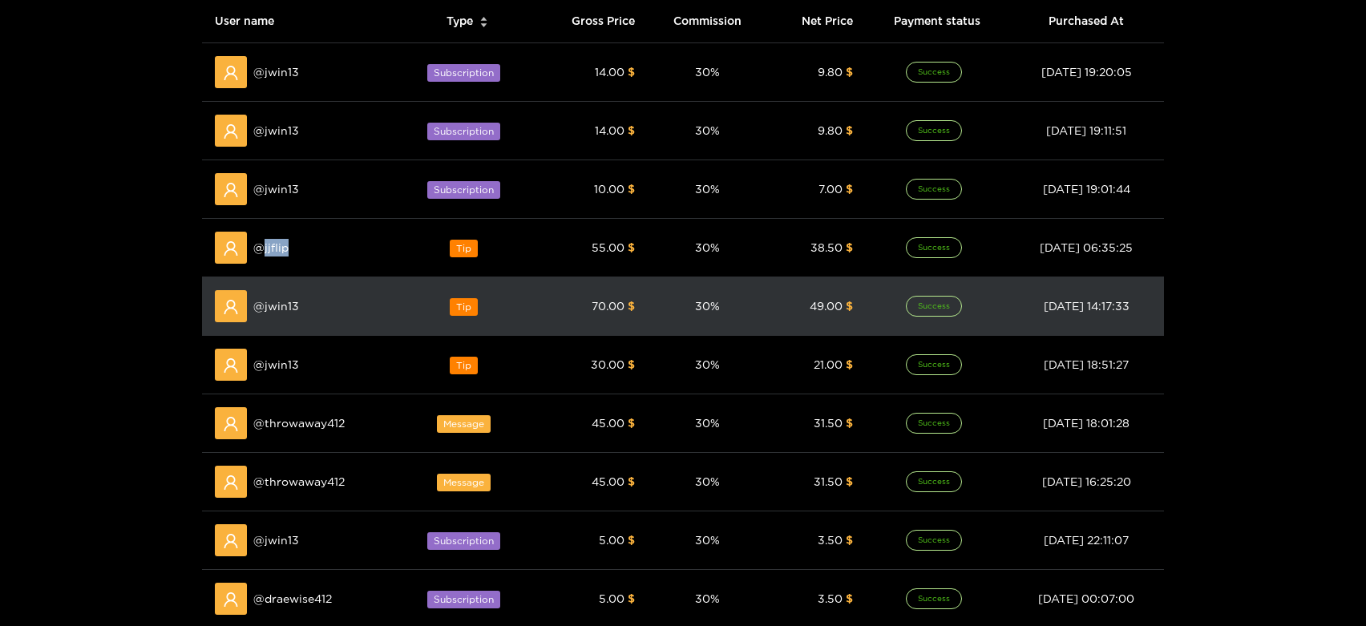
copy span "jjflip"
click at [273, 301] on span "@ jwin13" at bounding box center [276, 306] width 46 height 18
copy span "jwin13"
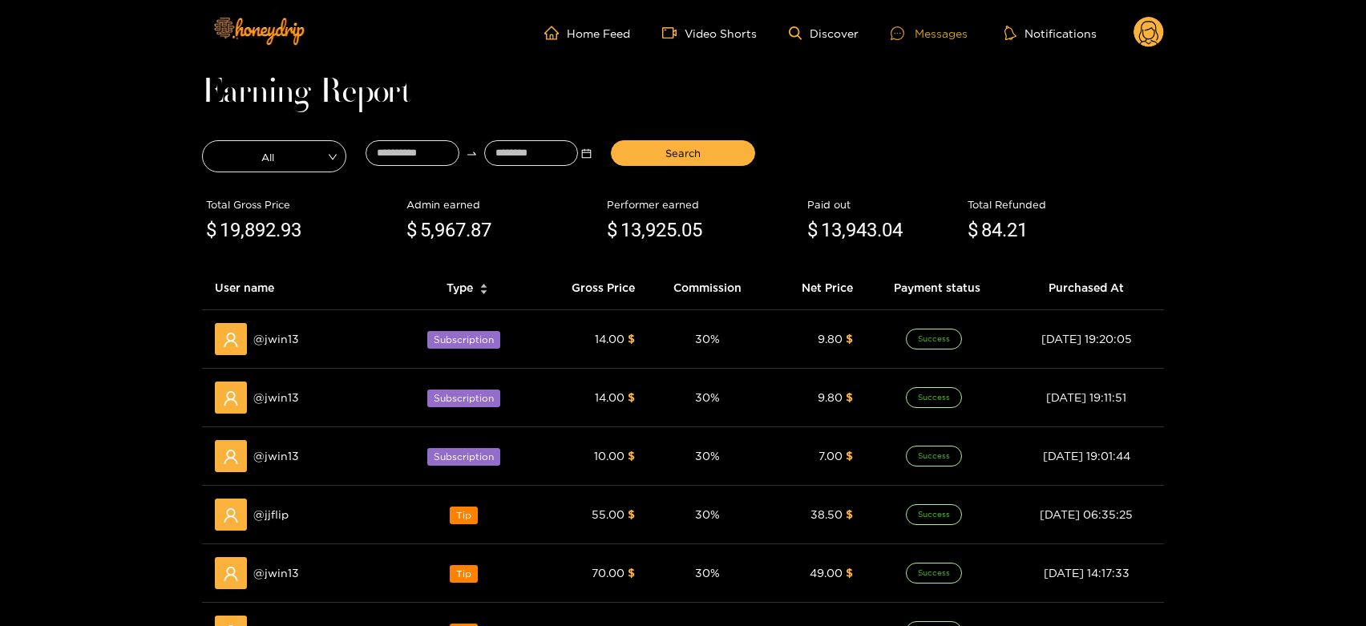
click at [912, 30] on div at bounding box center [903, 33] width 24 height 14
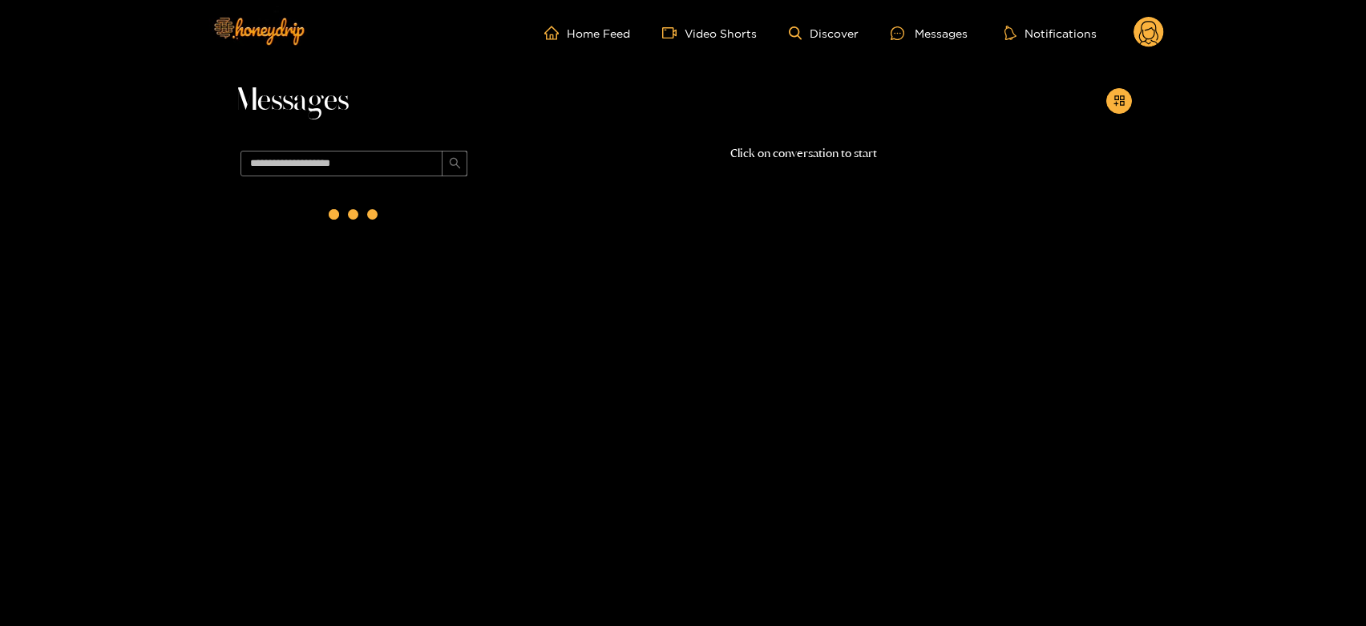
click at [386, 148] on span at bounding box center [354, 163] width 241 height 38
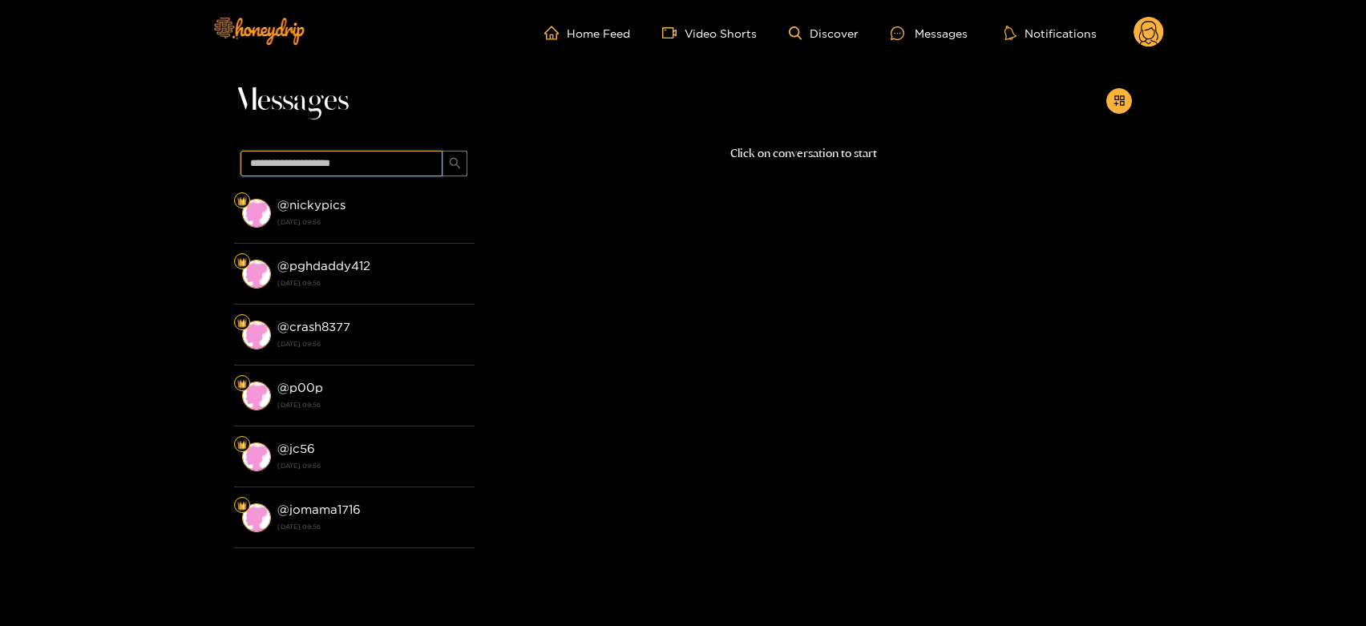
click at [384, 157] on input "text" at bounding box center [342, 164] width 202 height 26
paste input "******"
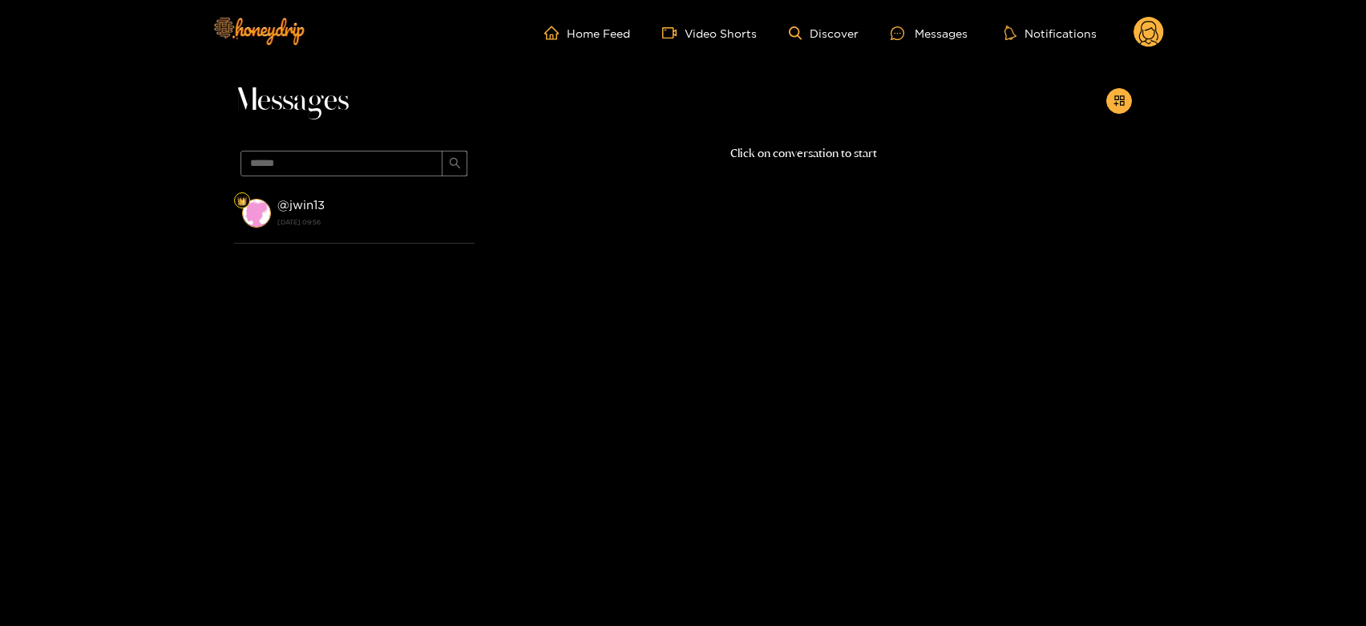
click at [381, 205] on div "@ jwin13 [DATE] 09:56" at bounding box center [371, 213] width 189 height 36
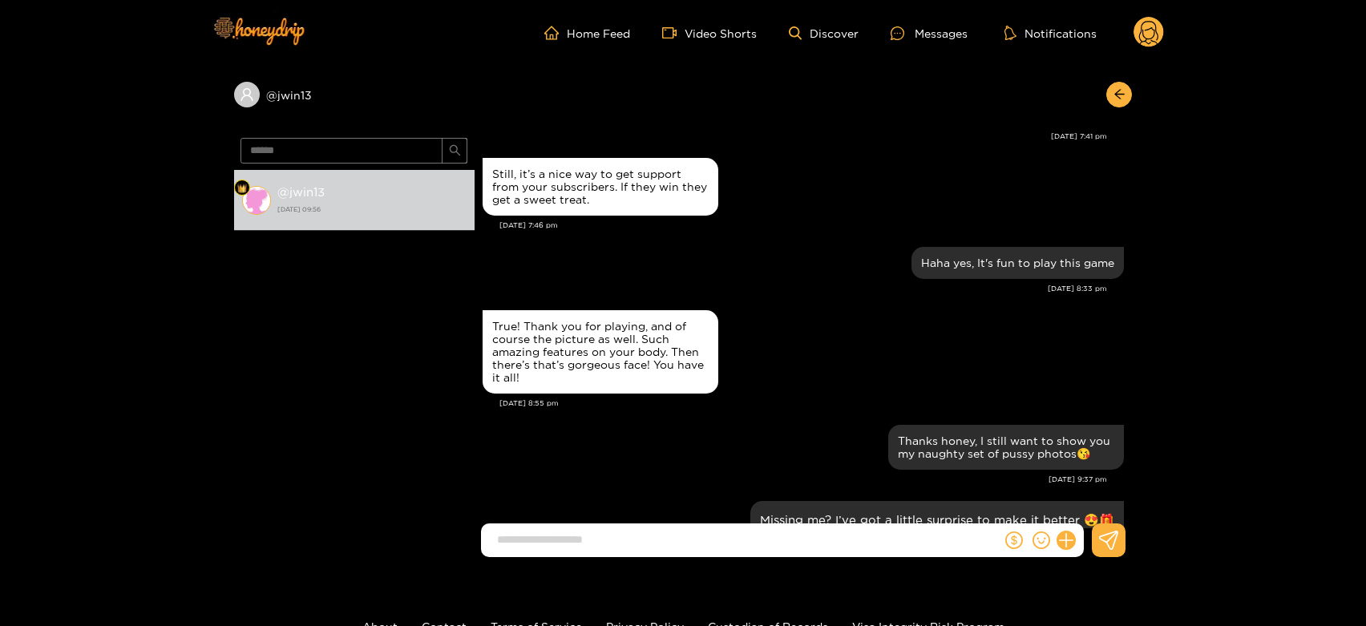
scroll to position [889, 0]
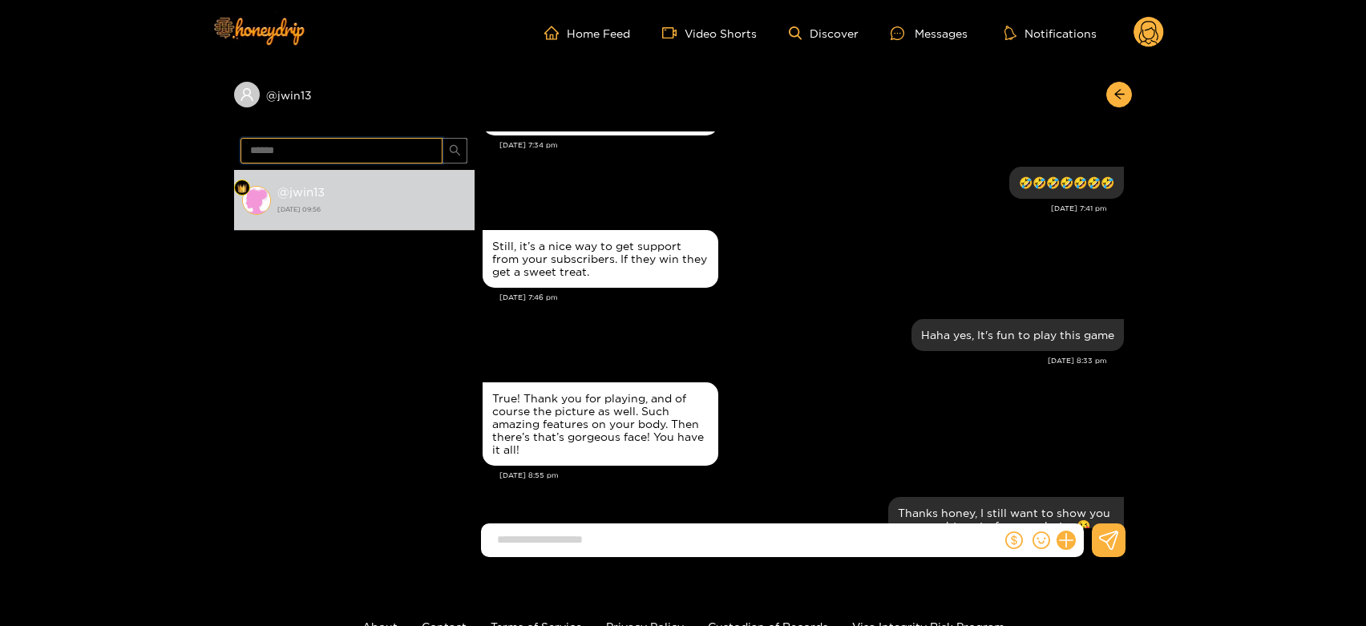
click at [340, 152] on input "******" at bounding box center [342, 151] width 202 height 26
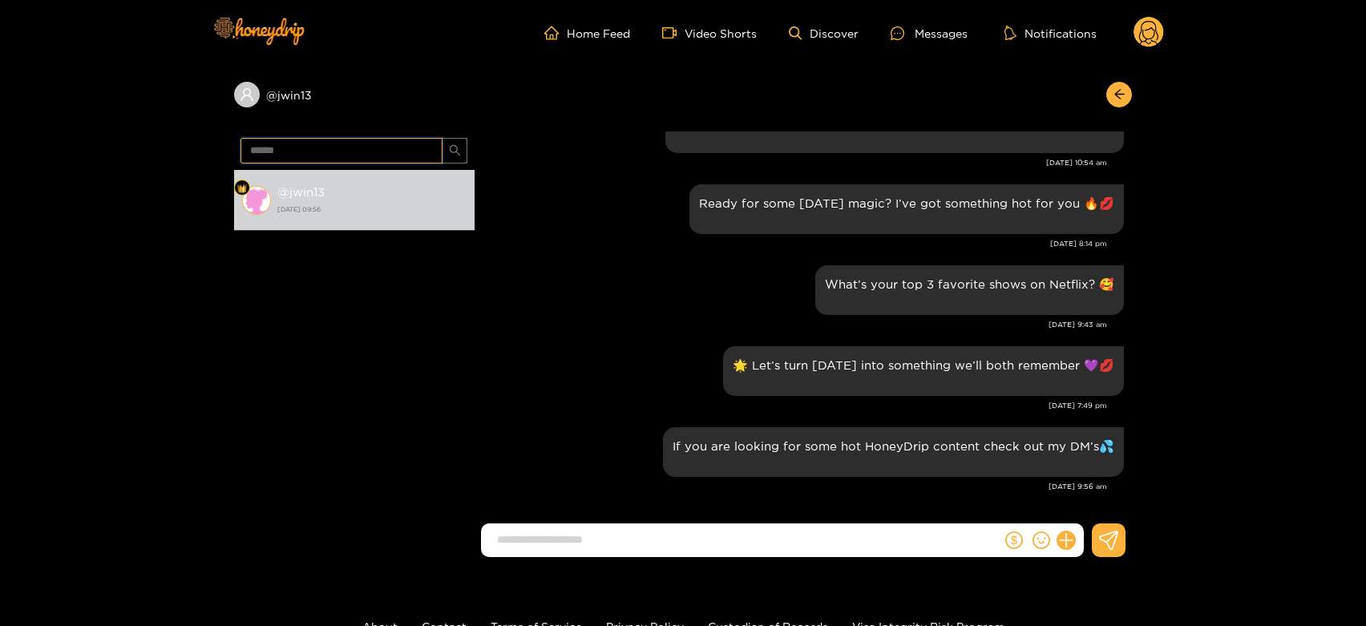
paste input "text"
type input "******"
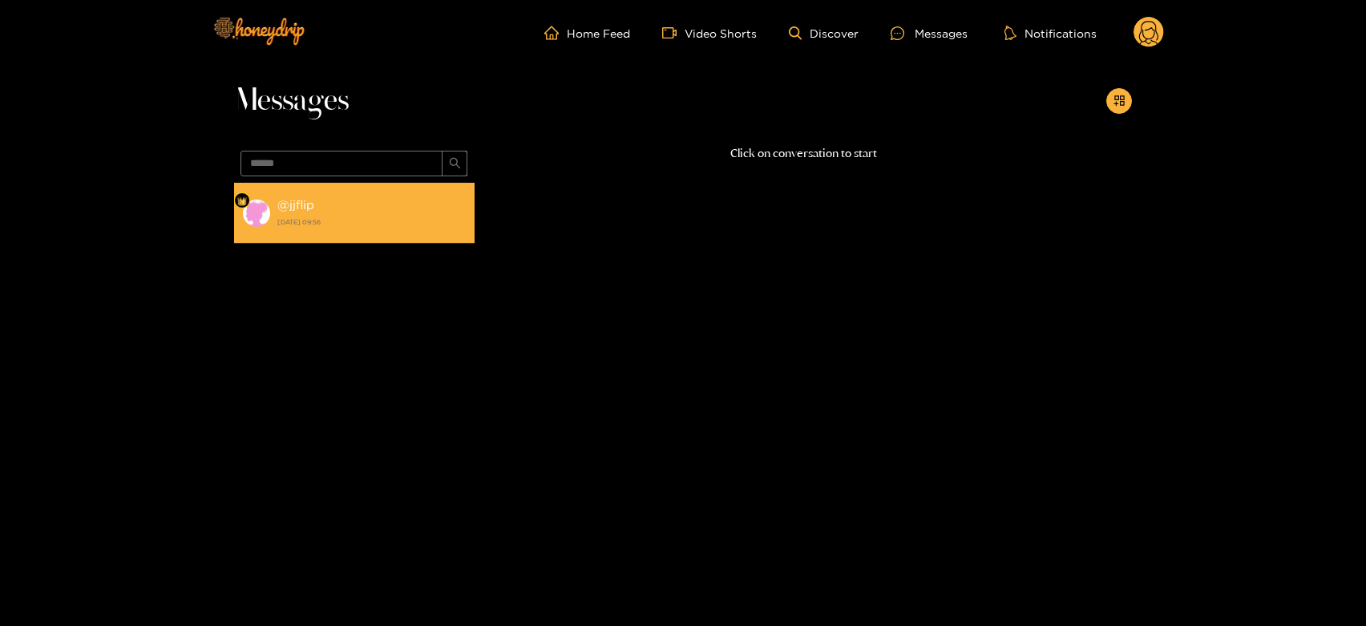
click at [360, 226] on strong "[DATE] 09:56" at bounding box center [371, 222] width 189 height 14
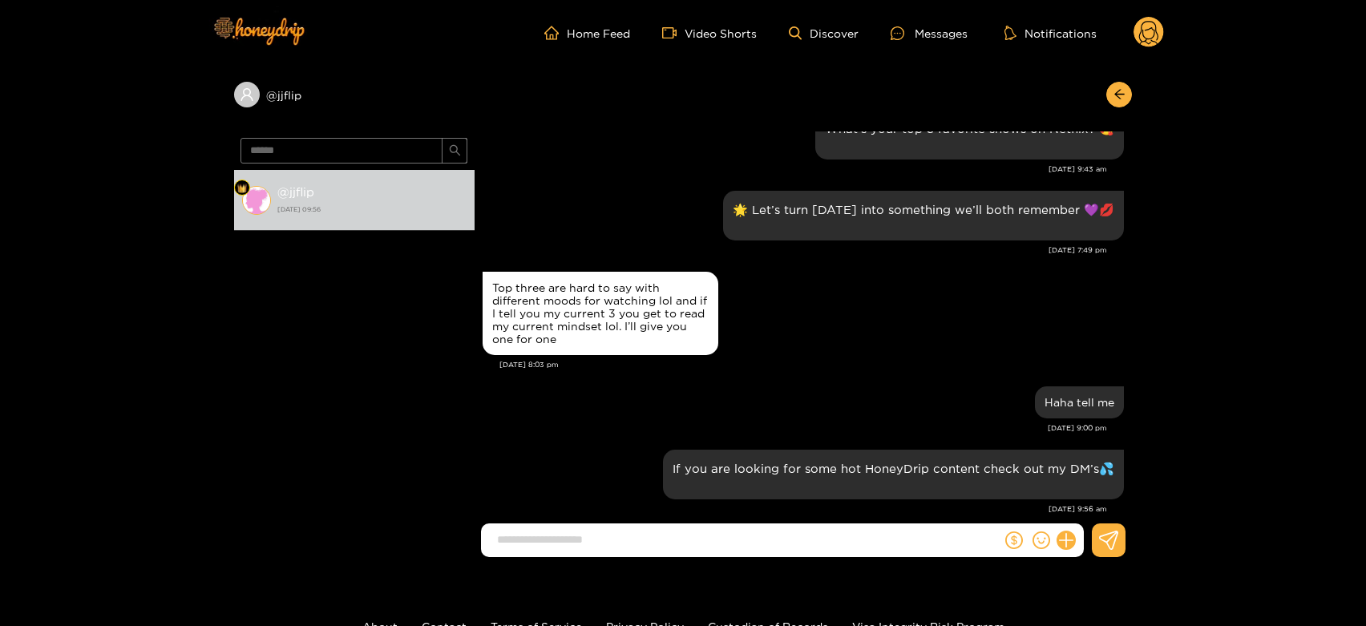
scroll to position [1744, 0]
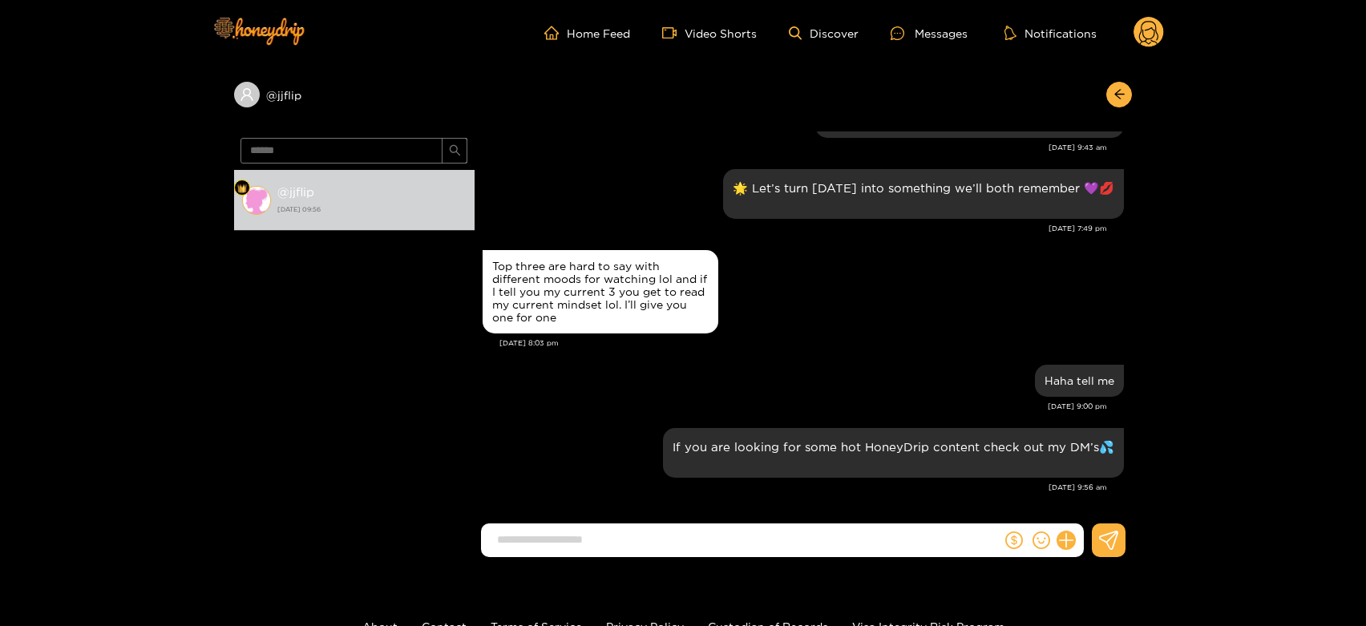
click at [1146, 42] on circle at bounding box center [1149, 32] width 30 height 30
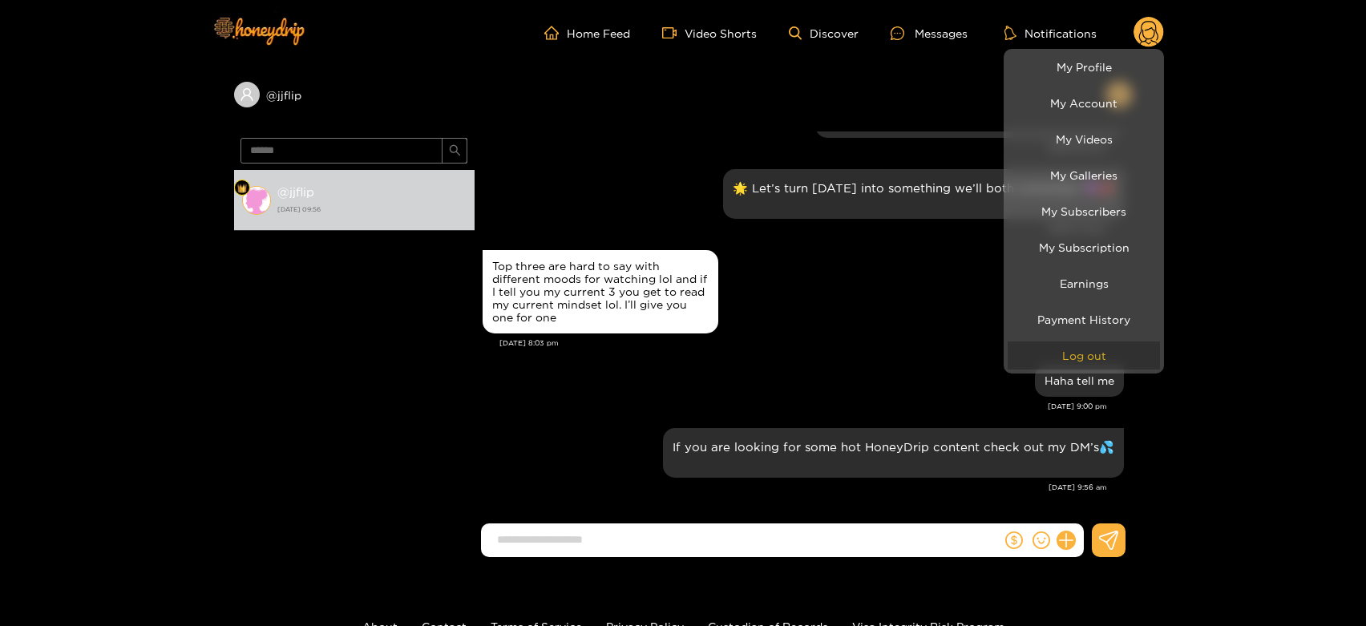
click at [1117, 354] on button "Log out" at bounding box center [1084, 356] width 152 height 28
